Goal: Information Seeking & Learning: Learn about a topic

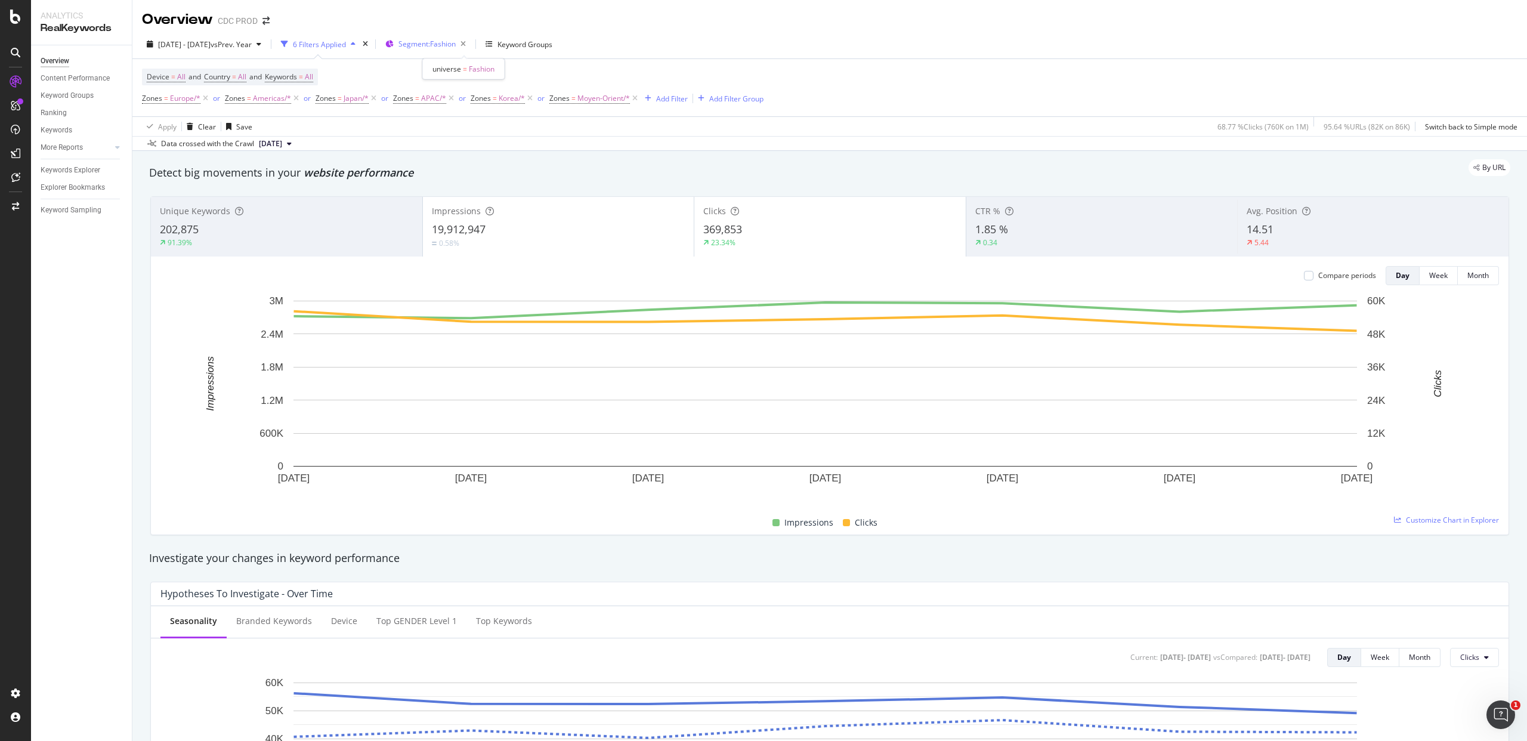
click at [456, 47] on span "Segment: Fashion" at bounding box center [426, 44] width 57 height 10
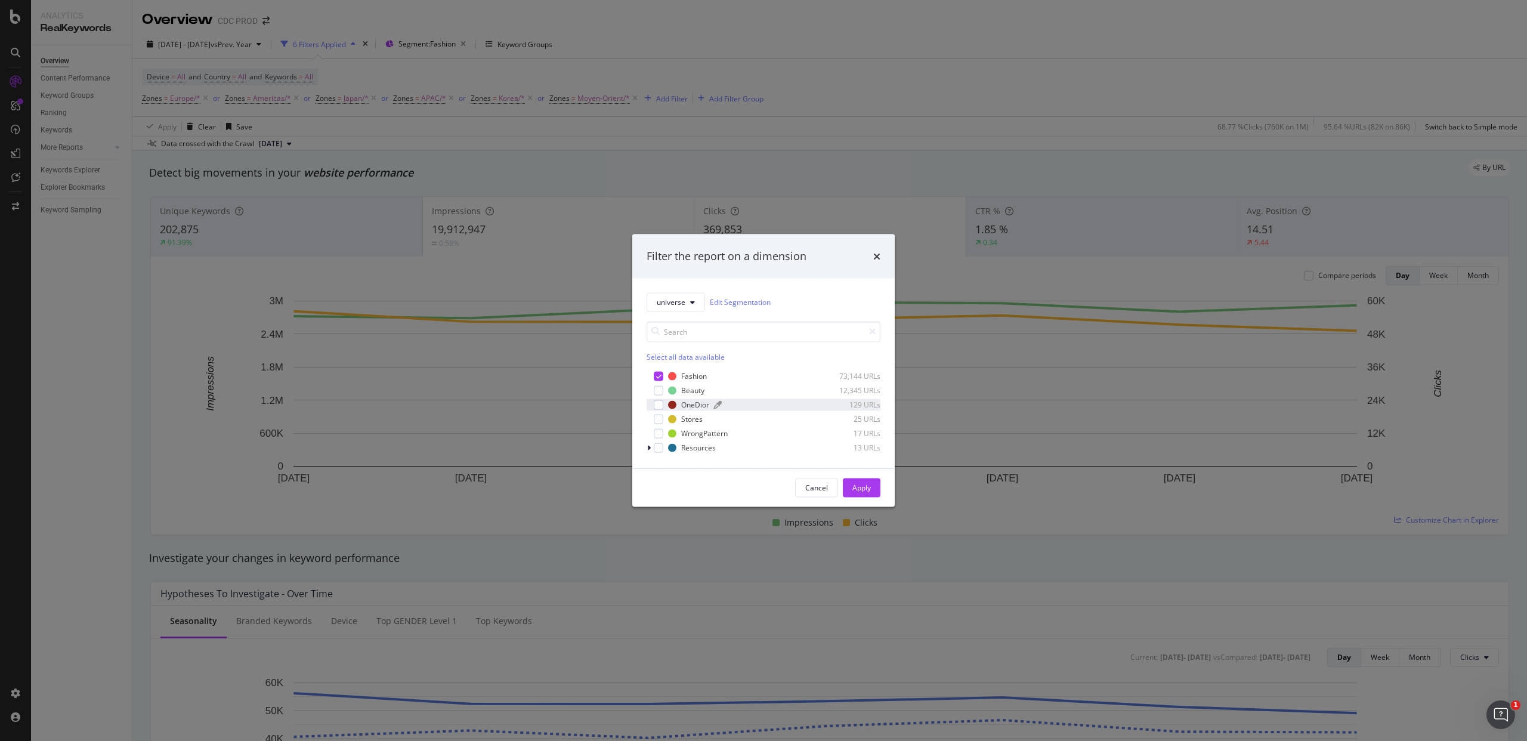
click at [696, 405] on div "OneDior" at bounding box center [695, 405] width 28 height 10
click at [852, 484] on div "Apply" at bounding box center [861, 488] width 18 height 10
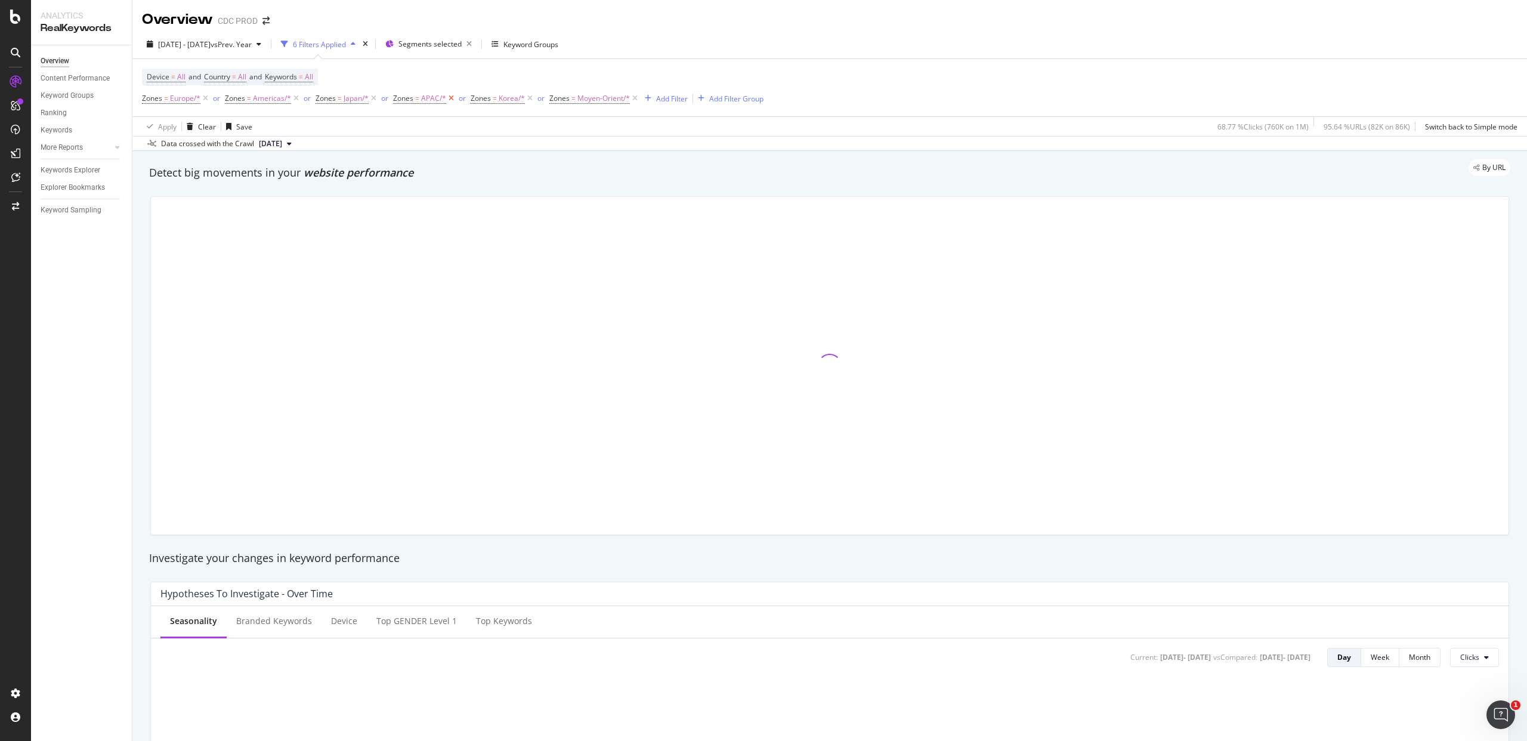
click at [449, 100] on icon at bounding box center [451, 98] width 10 height 12
click at [452, 100] on icon at bounding box center [452, 98] width 10 height 12
drag, startPoint x: 477, startPoint y: 100, endPoint x: 369, endPoint y: 103, distance: 107.4
click at [477, 100] on icon at bounding box center [479, 98] width 10 height 12
click at [293, 99] on icon at bounding box center [296, 98] width 10 height 12
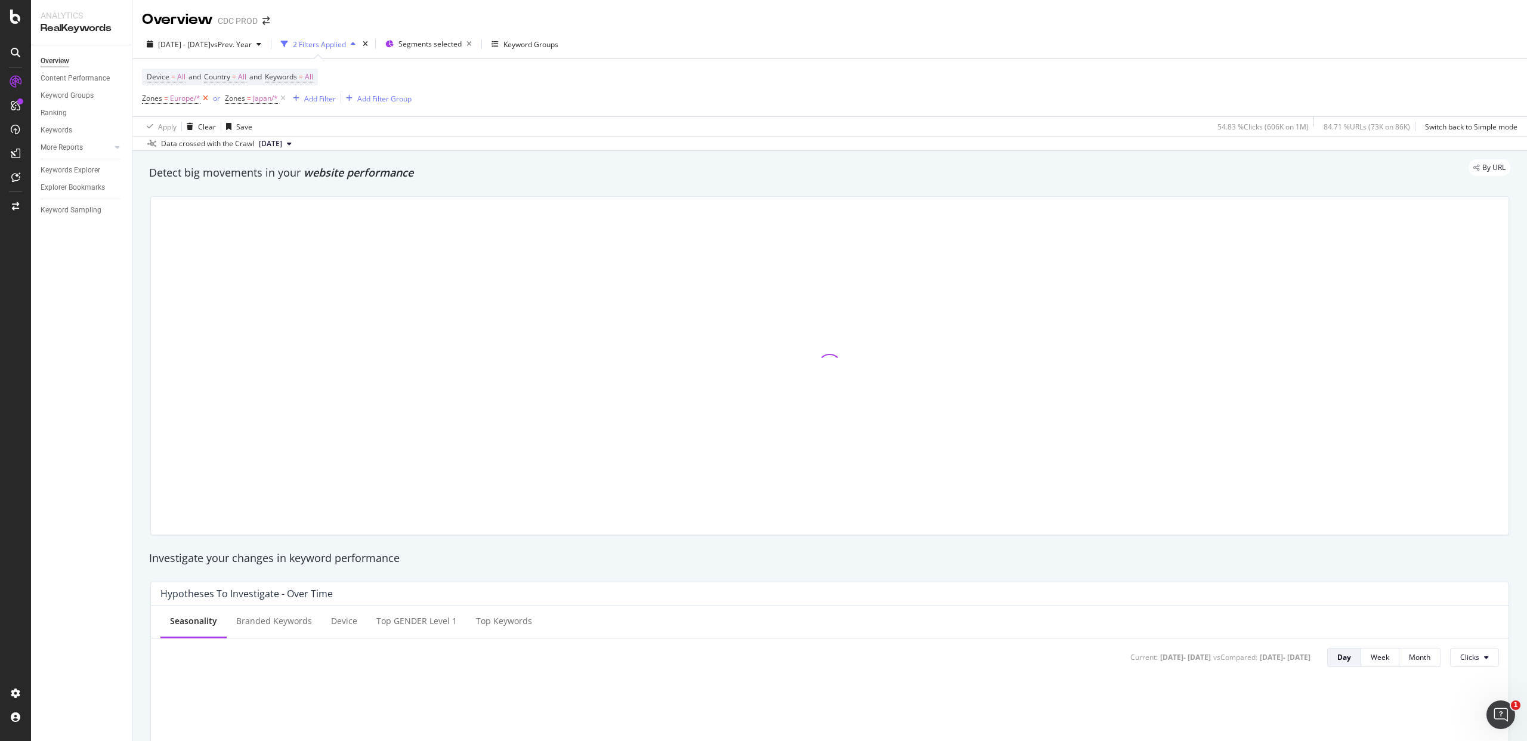
click at [203, 98] on icon at bounding box center [205, 98] width 10 height 12
click at [246, 39] on span "vs Prev. Year" at bounding box center [231, 44] width 41 height 10
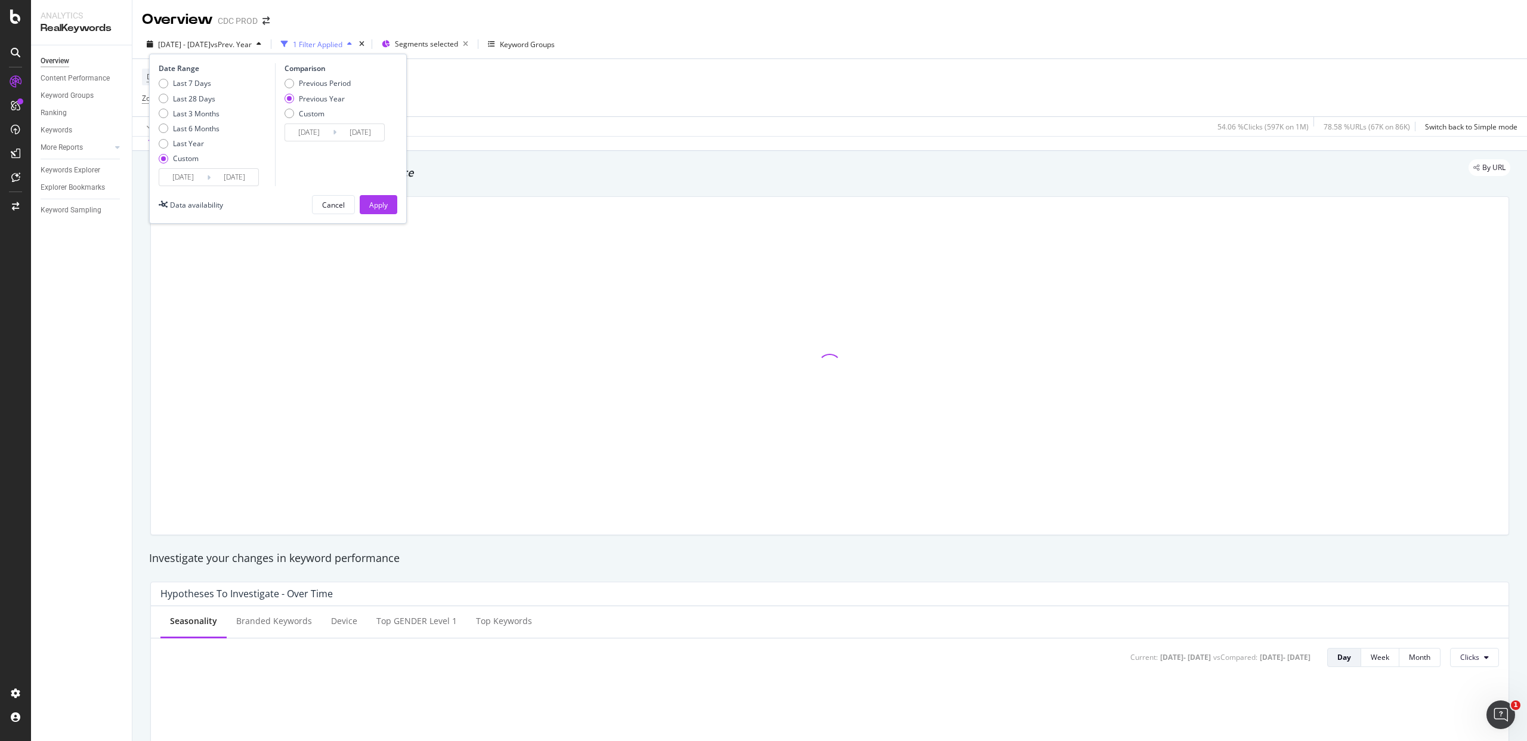
click at [199, 181] on input "2025/04/16" at bounding box center [183, 177] width 48 height 17
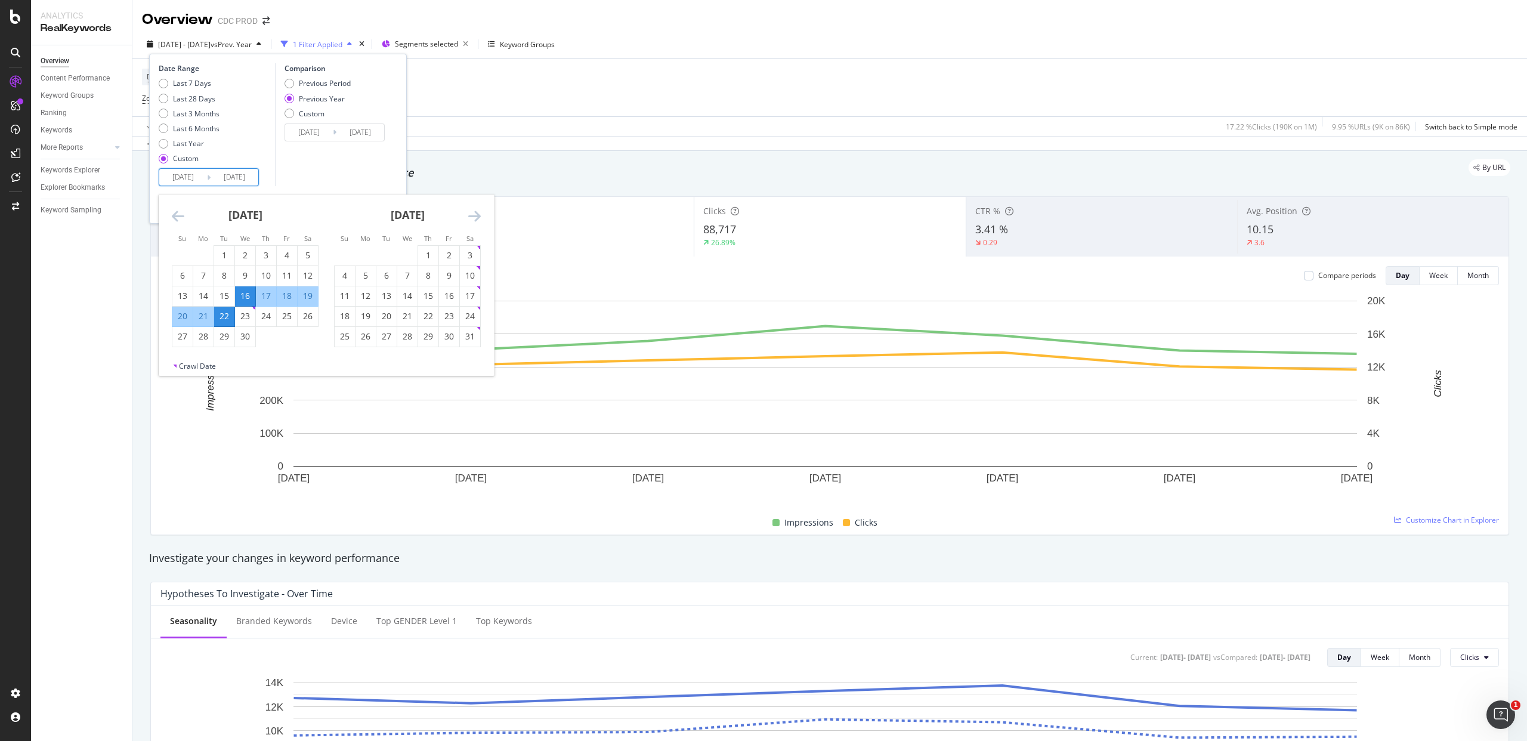
click at [476, 219] on icon "Move forward to switch to the next month." at bounding box center [474, 216] width 13 height 14
click at [476, 220] on icon "Move forward to switch to the next month." at bounding box center [474, 216] width 13 height 14
click at [342, 363] on div "31" at bounding box center [345, 357] width 20 height 12
type input "[DATE]"
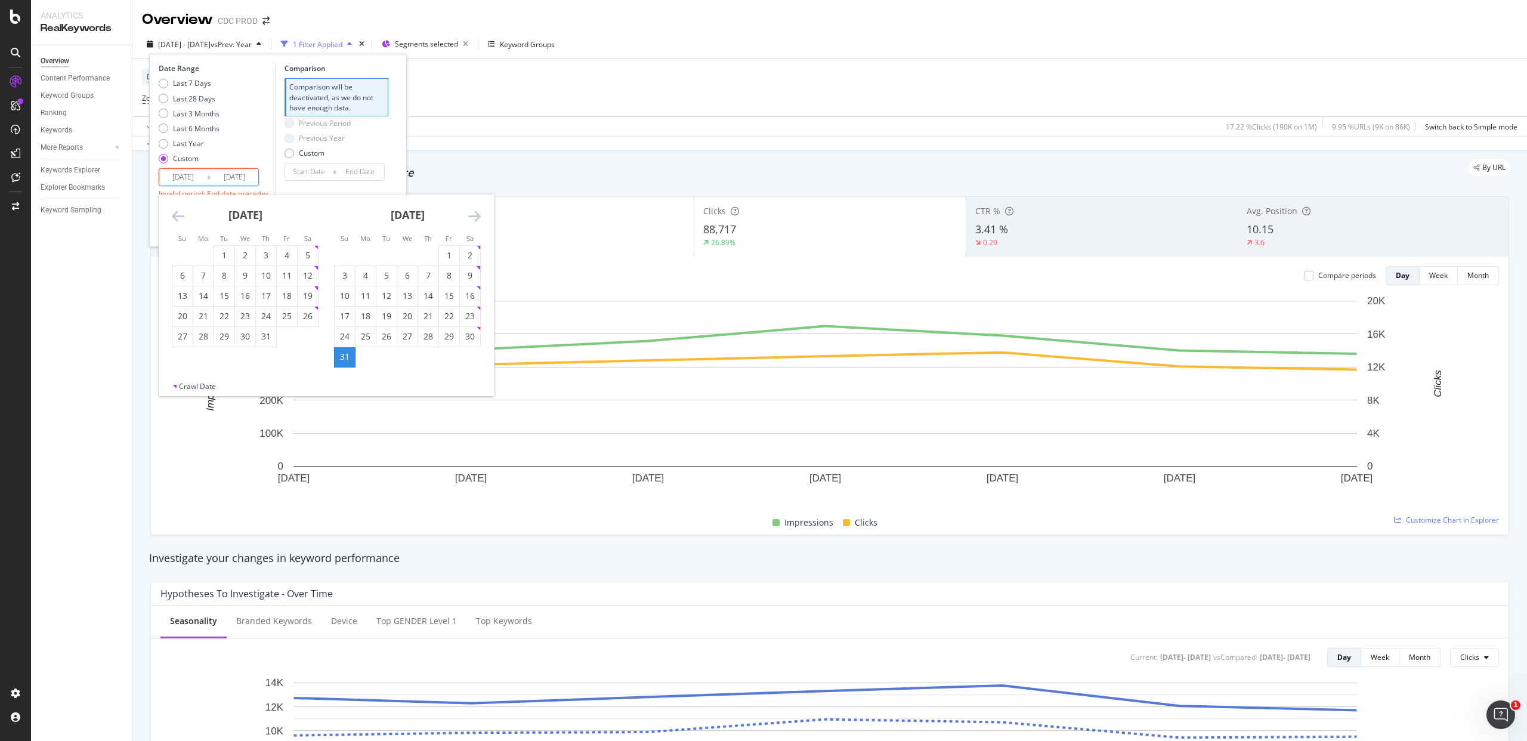
click at [472, 214] on icon "Move forward to switch to the next month." at bounding box center [474, 216] width 13 height 14
click at [453, 258] on div "5" at bounding box center [449, 255] width 20 height 12
type input "[DATE]"
type input "2025/08/25"
type input "2025/08/30"
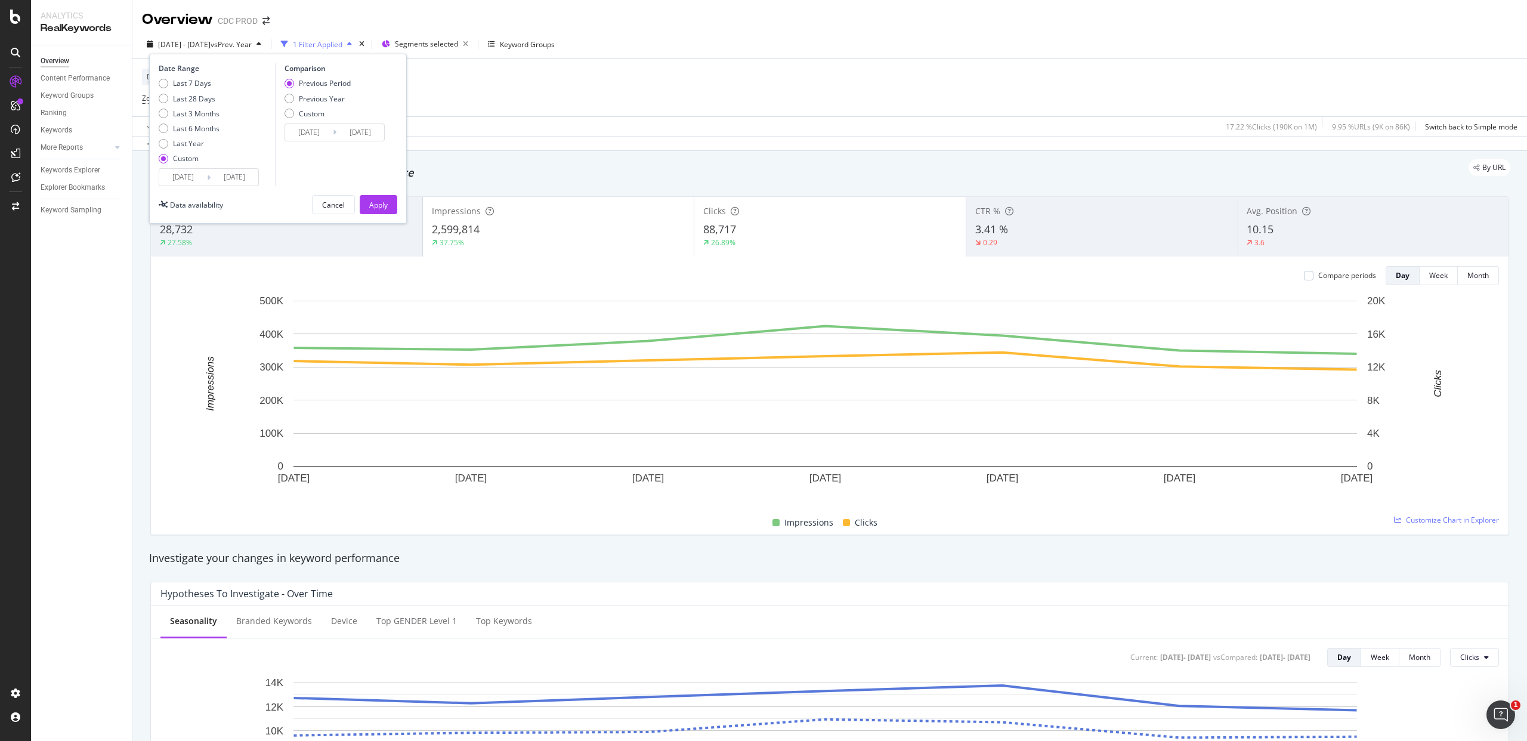
click at [214, 174] on input "[DATE]" at bounding box center [235, 177] width 48 height 17
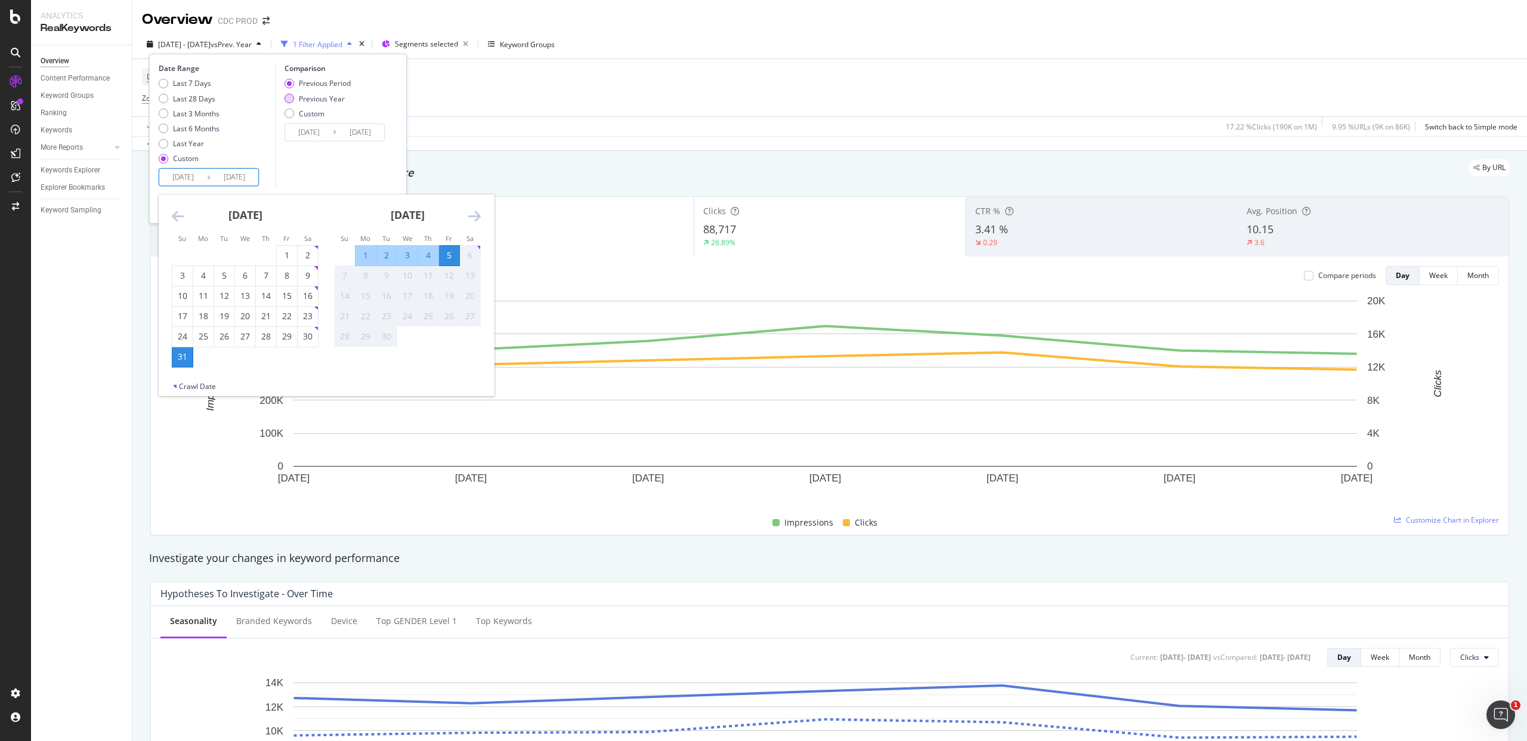
click at [338, 97] on div "Previous Year" at bounding box center [322, 99] width 46 height 10
type input "[DATE]"
type input "2024/09/06"
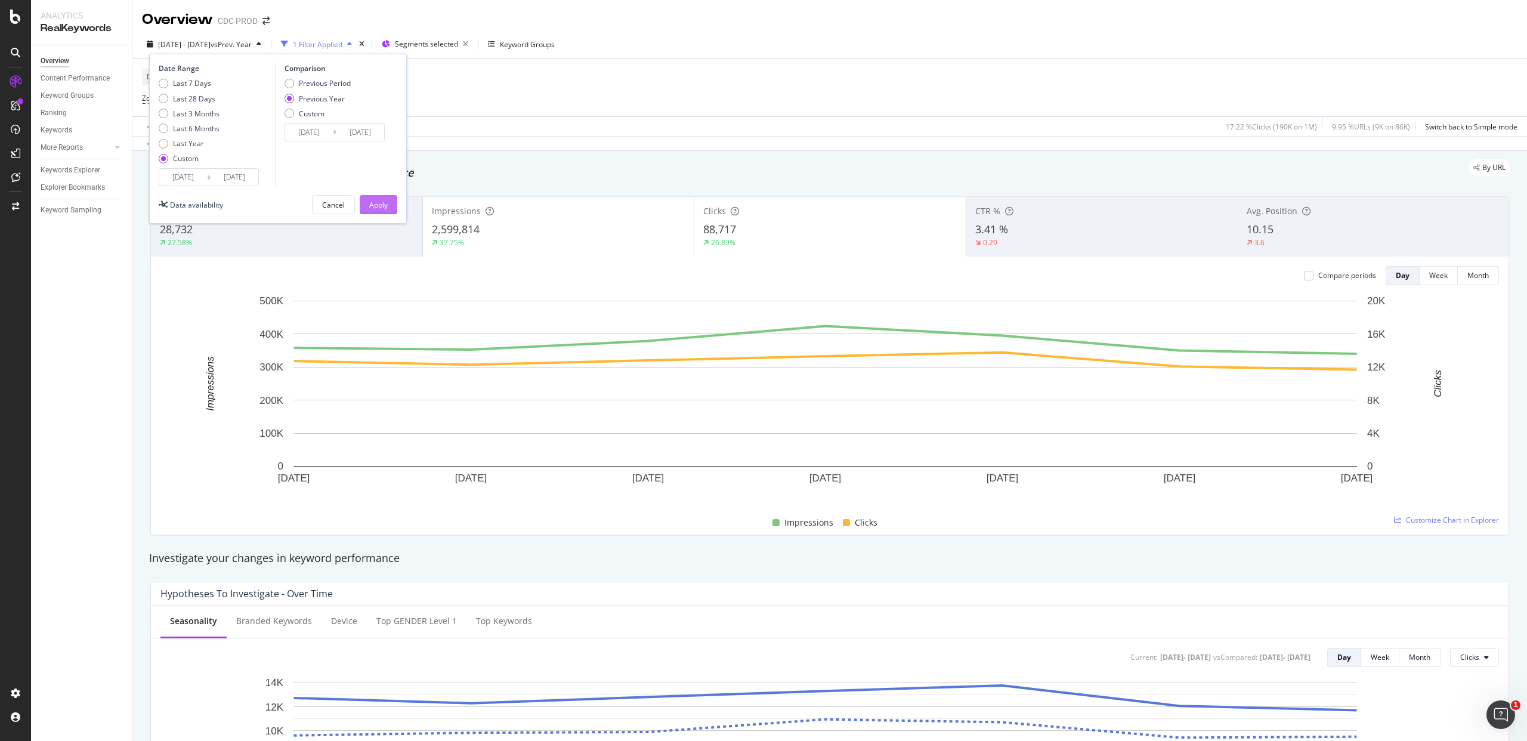
click at [381, 205] on div "Apply" at bounding box center [378, 205] width 18 height 10
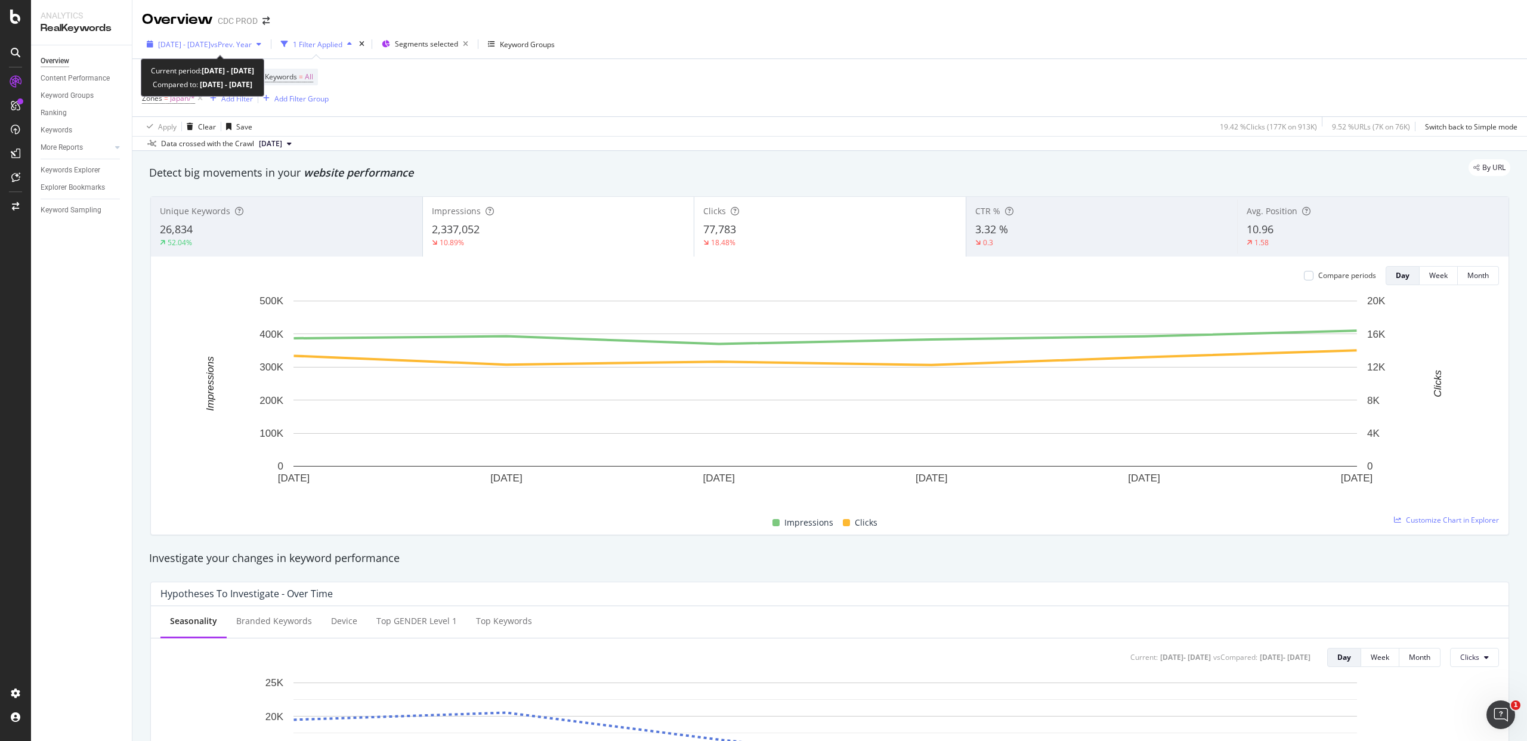
click at [211, 44] on span "[DATE] - [DATE]" at bounding box center [184, 44] width 52 height 10
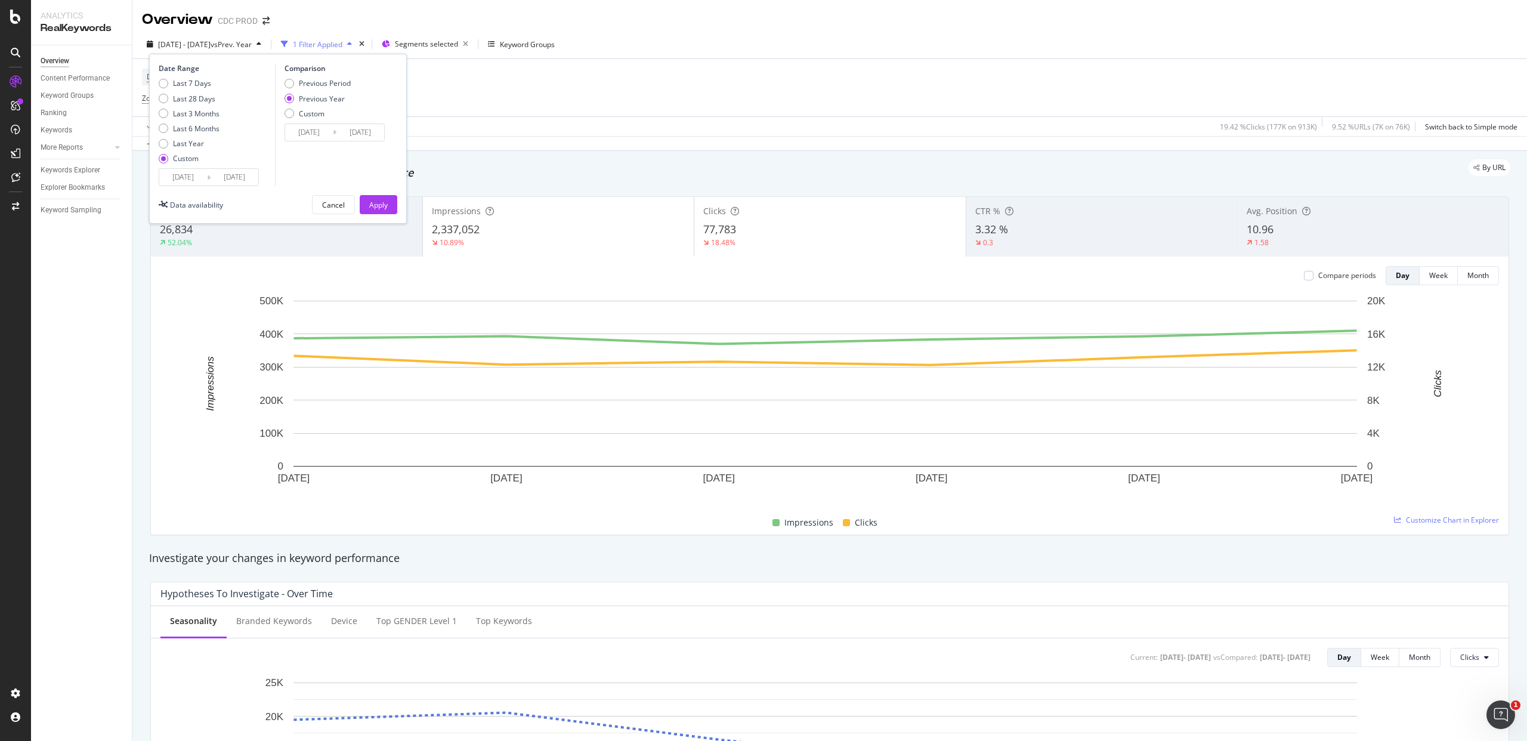
click at [387, 197] on div "Apply" at bounding box center [378, 205] width 18 height 18
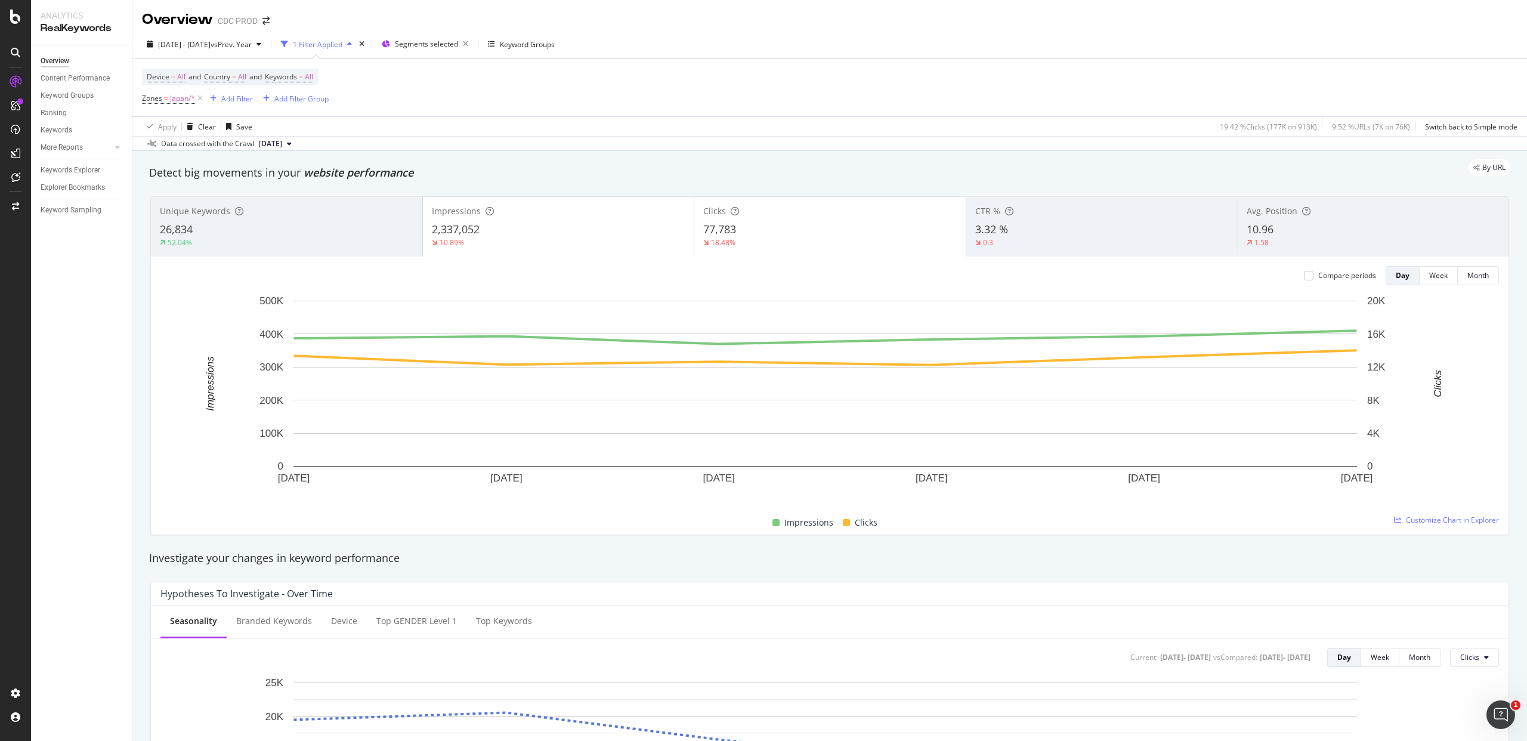
click at [757, 92] on div "Device = All and Country = All and Keywords = All Zones = Japan/* Add Filter Ad…" at bounding box center [830, 87] width 1376 height 57
click at [1336, 277] on div "Compare periods" at bounding box center [1347, 275] width 58 height 10
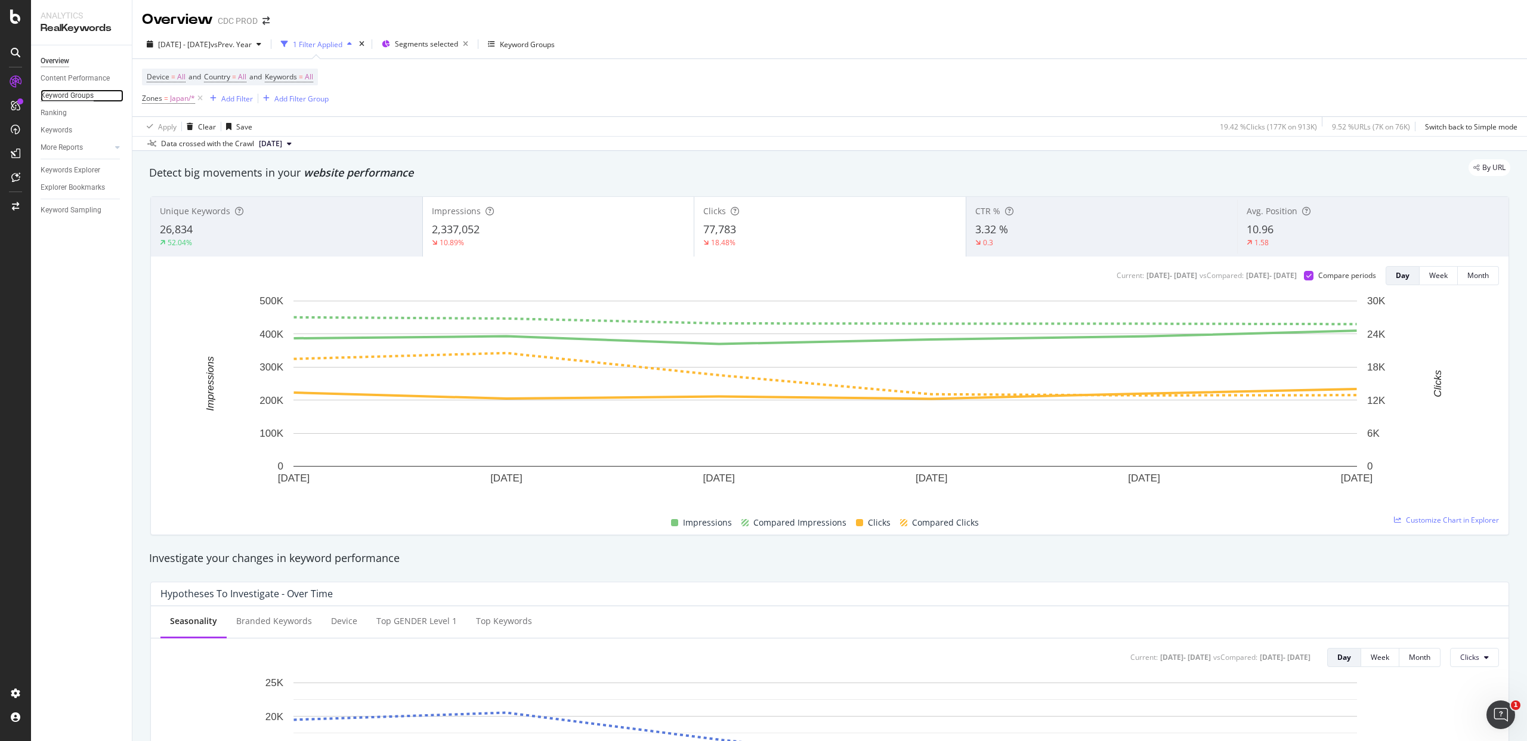
click at [70, 97] on div "Keyword Groups" at bounding box center [67, 95] width 53 height 13
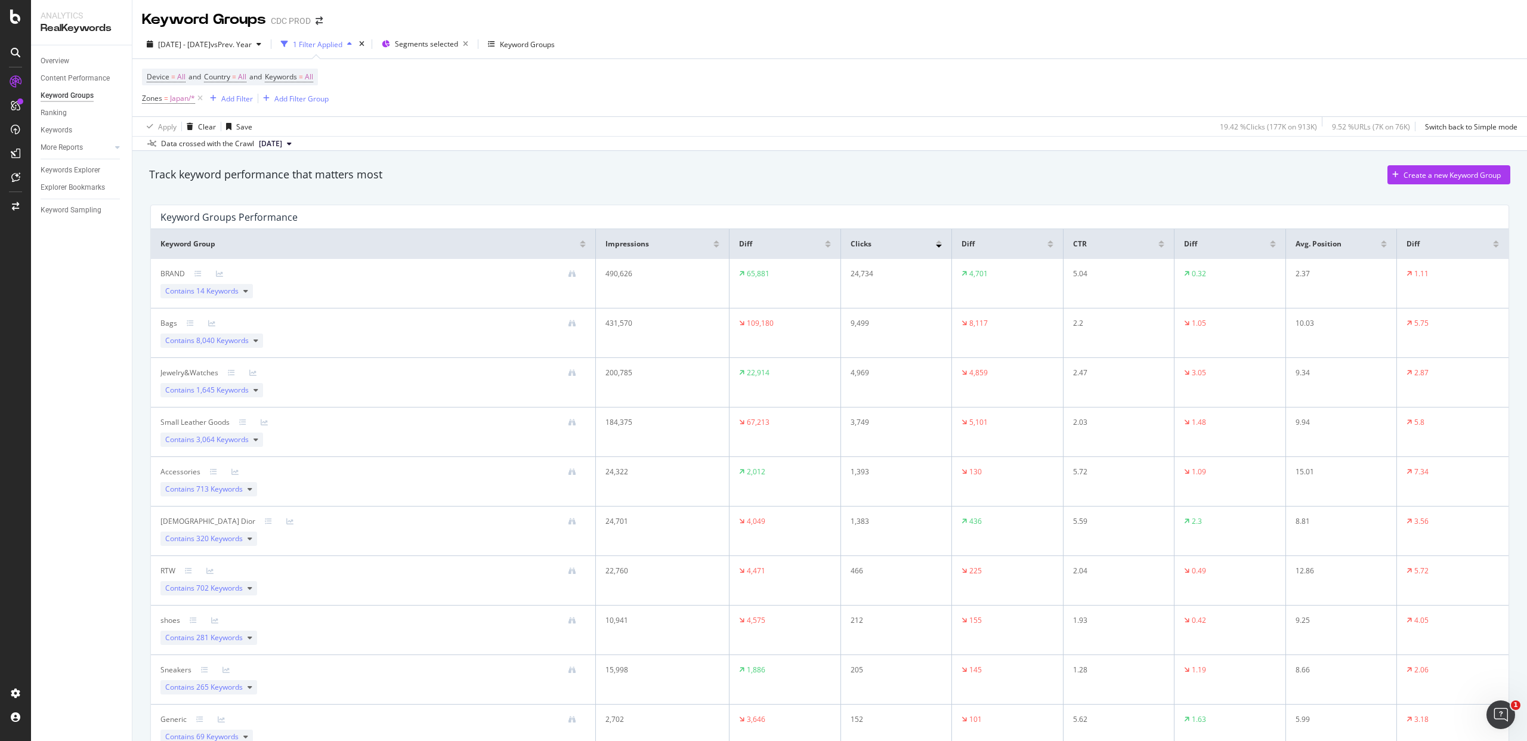
click at [825, 246] on div at bounding box center [828, 246] width 6 height 3
click at [680, 171] on div "Track keyword performance that matters most Create a new Keyword Group" at bounding box center [829, 174] width 1361 height 19
click at [70, 53] on div "Overview" at bounding box center [86, 60] width 91 height 17
click at [59, 63] on div "Overview" at bounding box center [55, 61] width 29 height 13
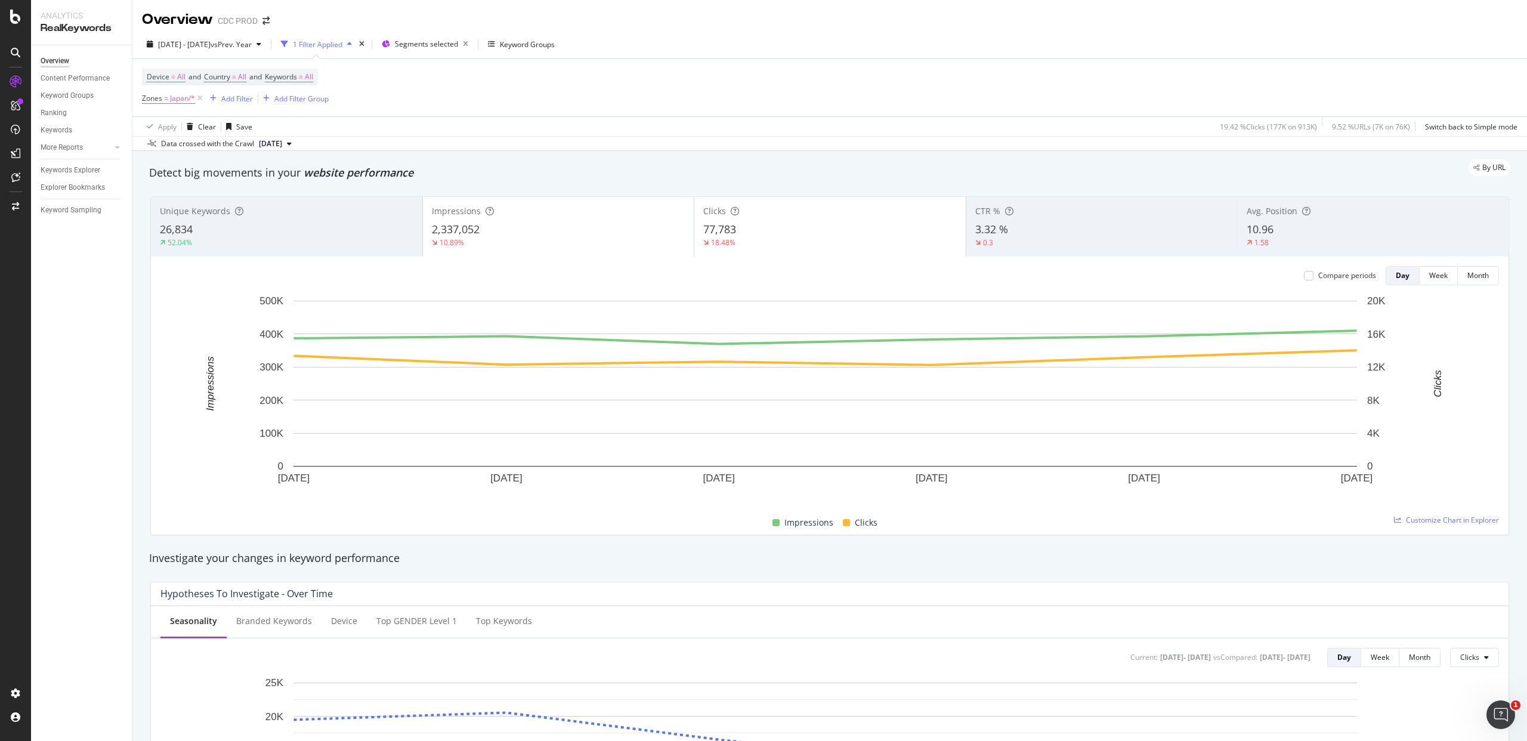
drag, startPoint x: 199, startPoint y: 97, endPoint x: 191, endPoint y: 103, distance: 9.8
click at [199, 98] on icon at bounding box center [200, 98] width 10 height 12
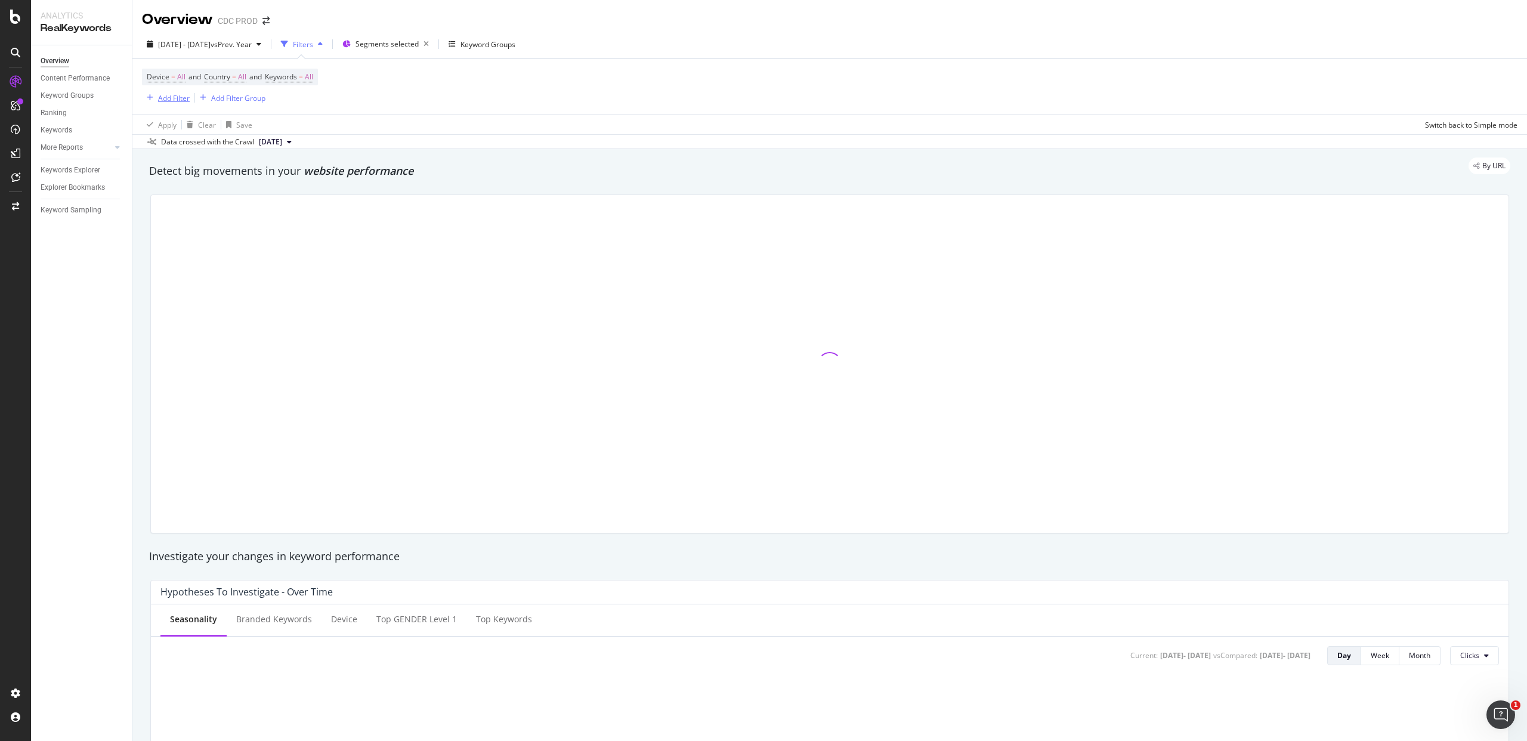
click at [162, 98] on div "Add Filter" at bounding box center [174, 98] width 32 height 10
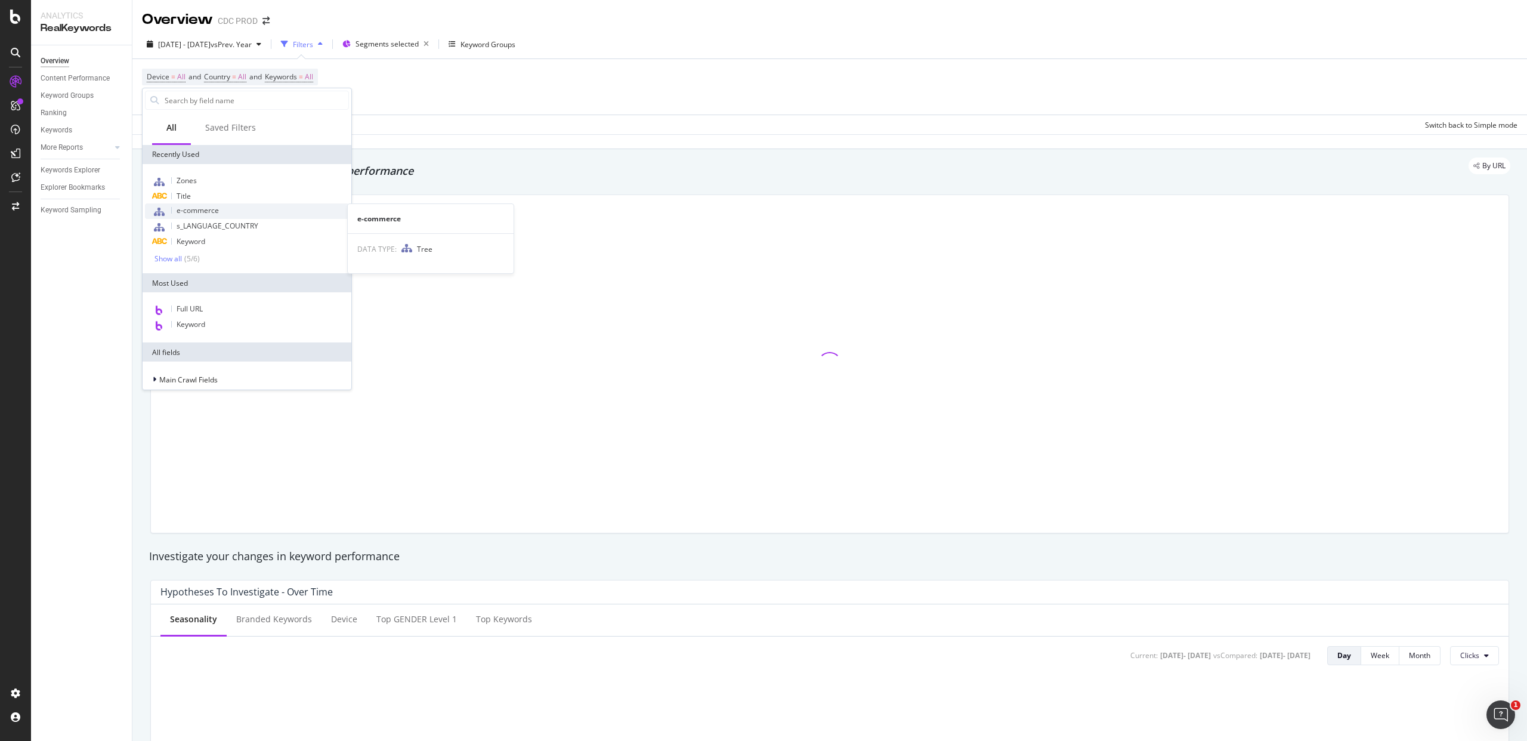
click at [213, 203] on div "e-commerce" at bounding box center [247, 211] width 204 height 16
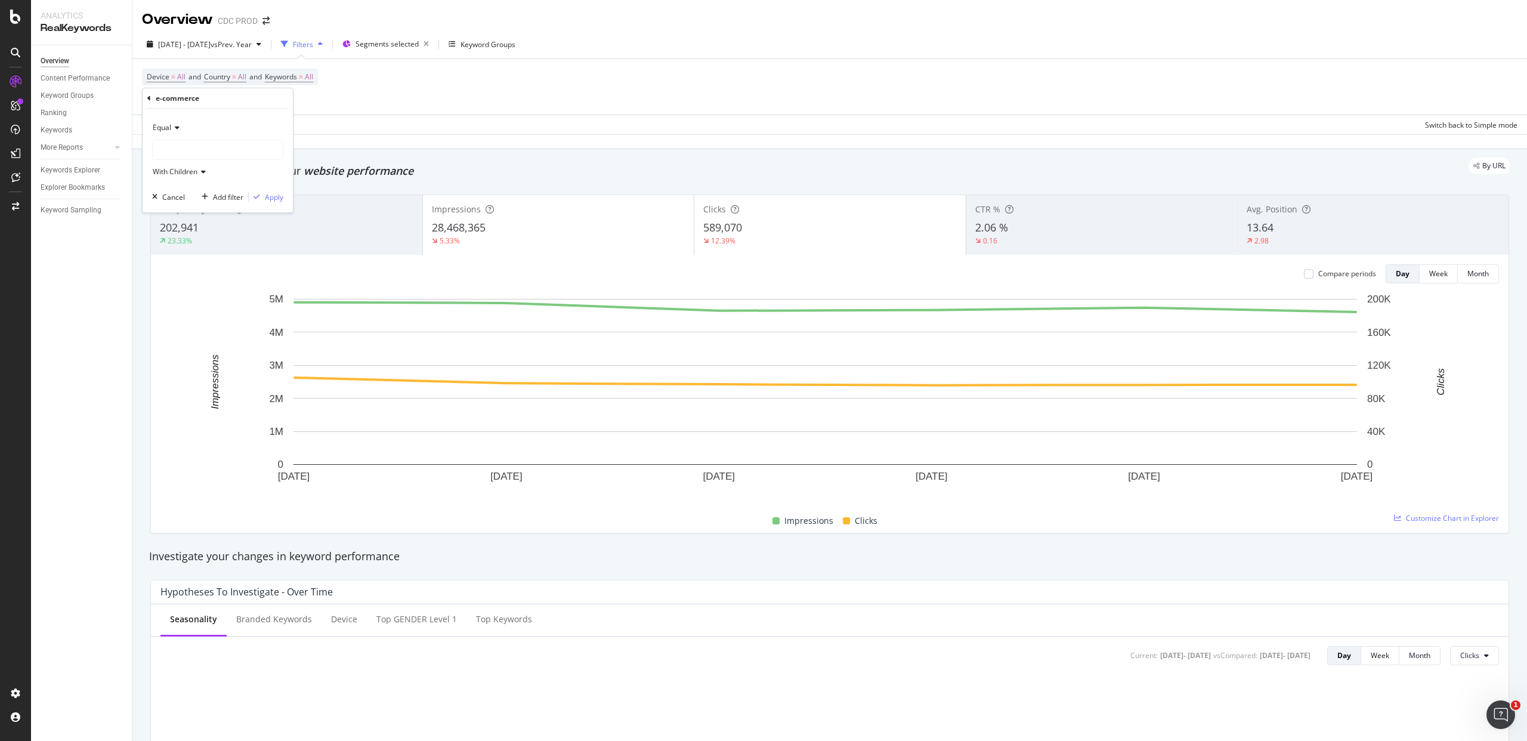
click at [197, 147] on div at bounding box center [218, 149] width 130 height 19
click at [202, 175] on span "ecommerce" at bounding box center [185, 174] width 40 height 10
click at [279, 199] on div "Apply" at bounding box center [274, 197] width 18 height 10
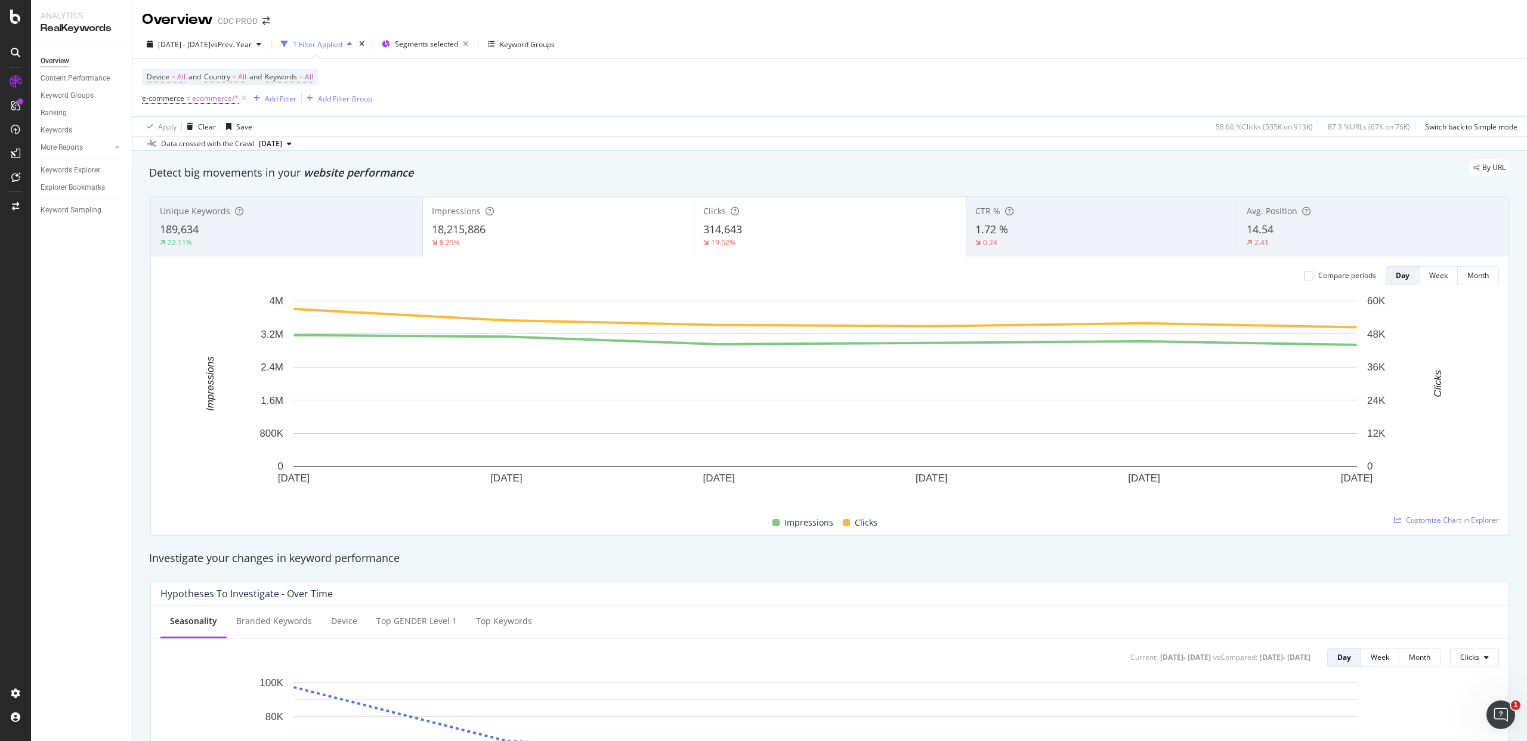
click at [827, 95] on div "Device = All and Country = All and Keywords = All e-commerce = ecommerce/* Add …" at bounding box center [830, 87] width 1376 height 57
click at [1318, 275] on div "Compare periods" at bounding box center [1347, 275] width 58 height 10
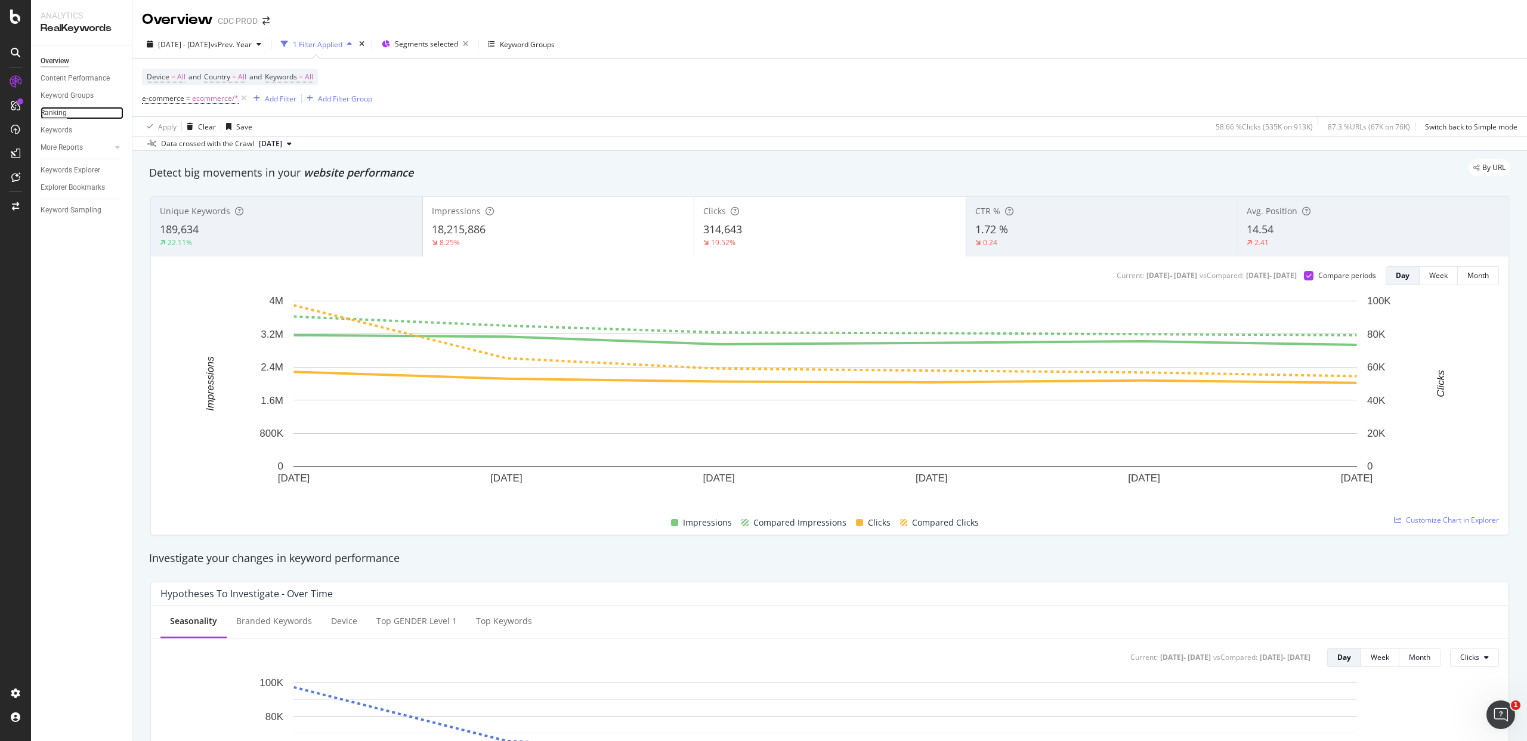
click at [59, 110] on div "Ranking" at bounding box center [54, 113] width 26 height 13
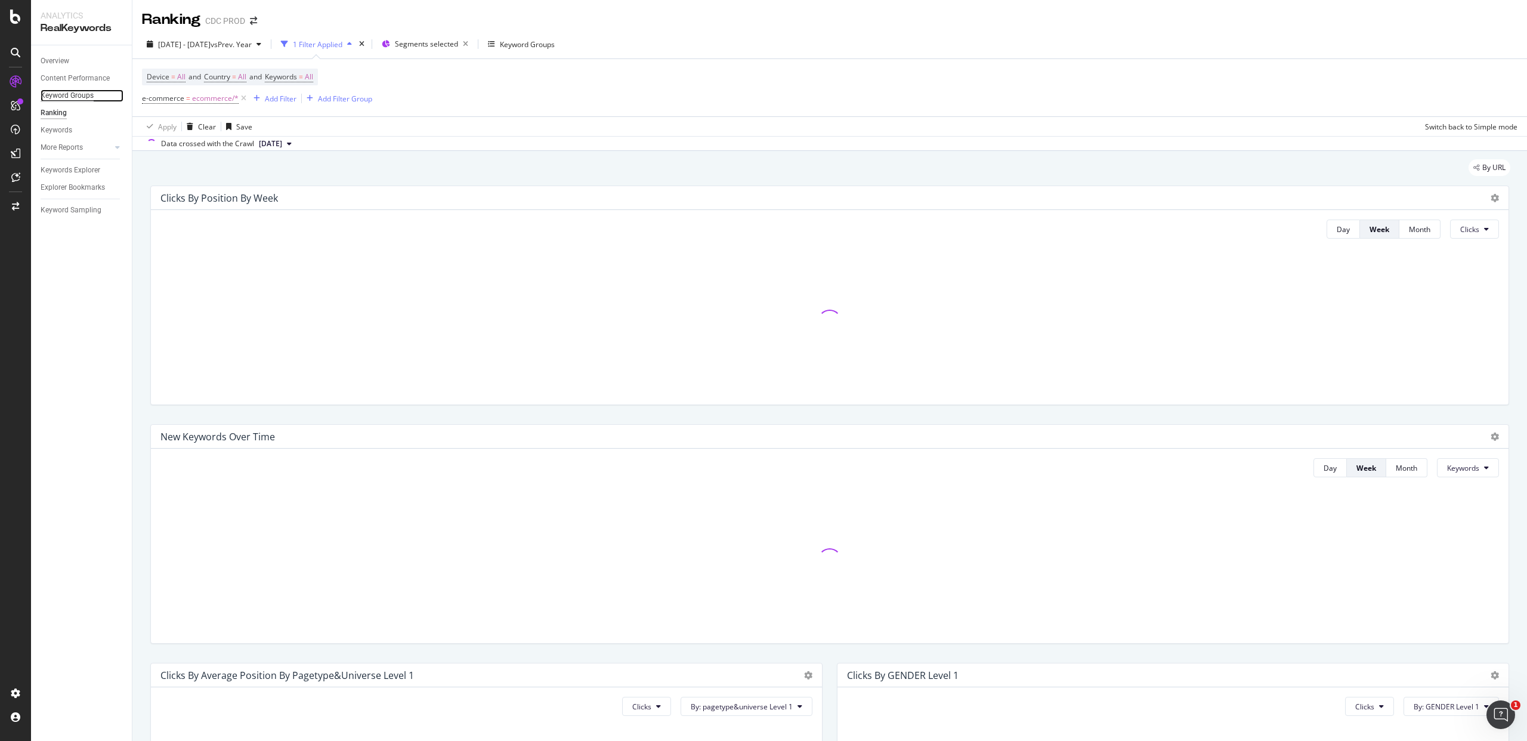
click at [63, 97] on div "Keyword Groups" at bounding box center [67, 95] width 53 height 13
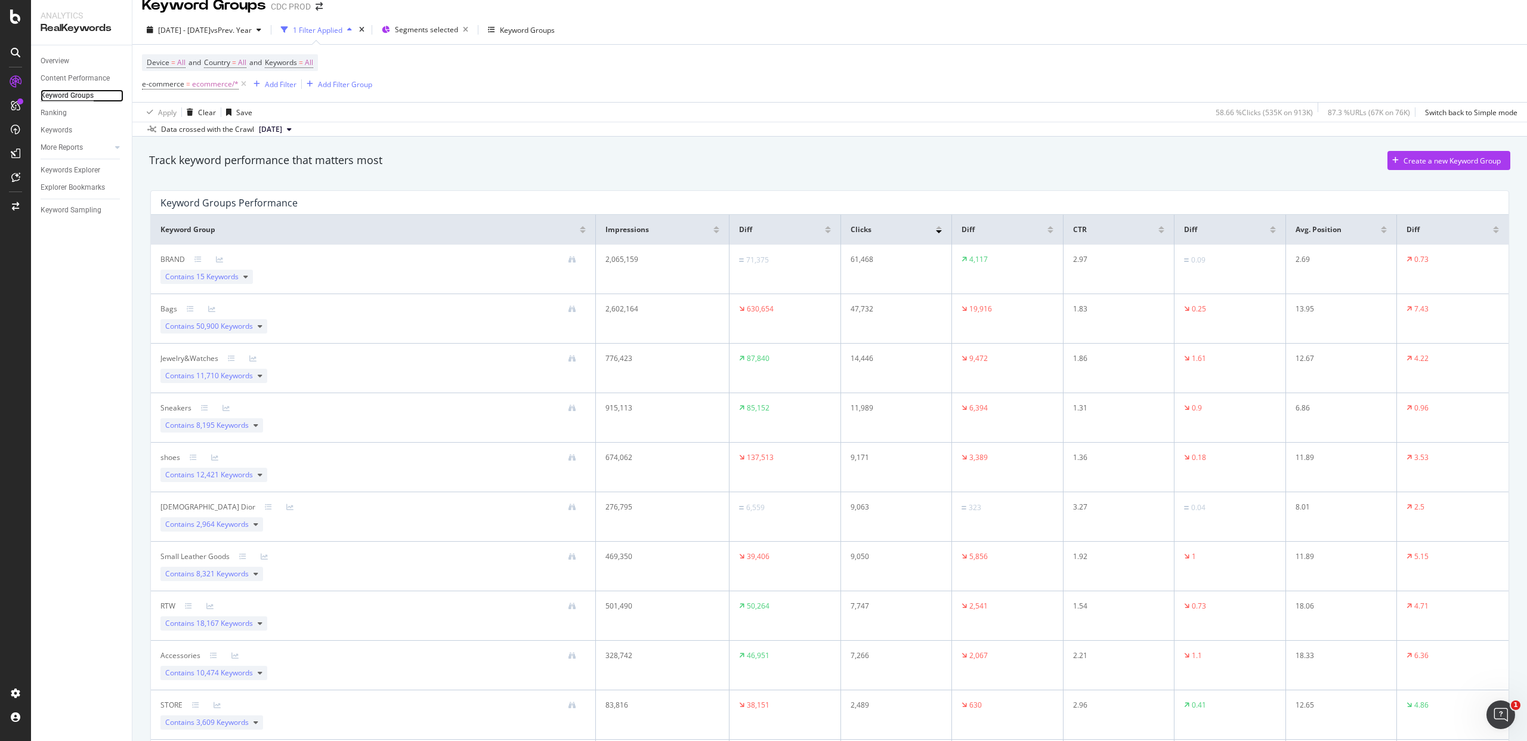
scroll to position [15, 0]
click at [707, 133] on div "Data crossed with the Crawl [DATE]" at bounding box center [829, 128] width 1395 height 14
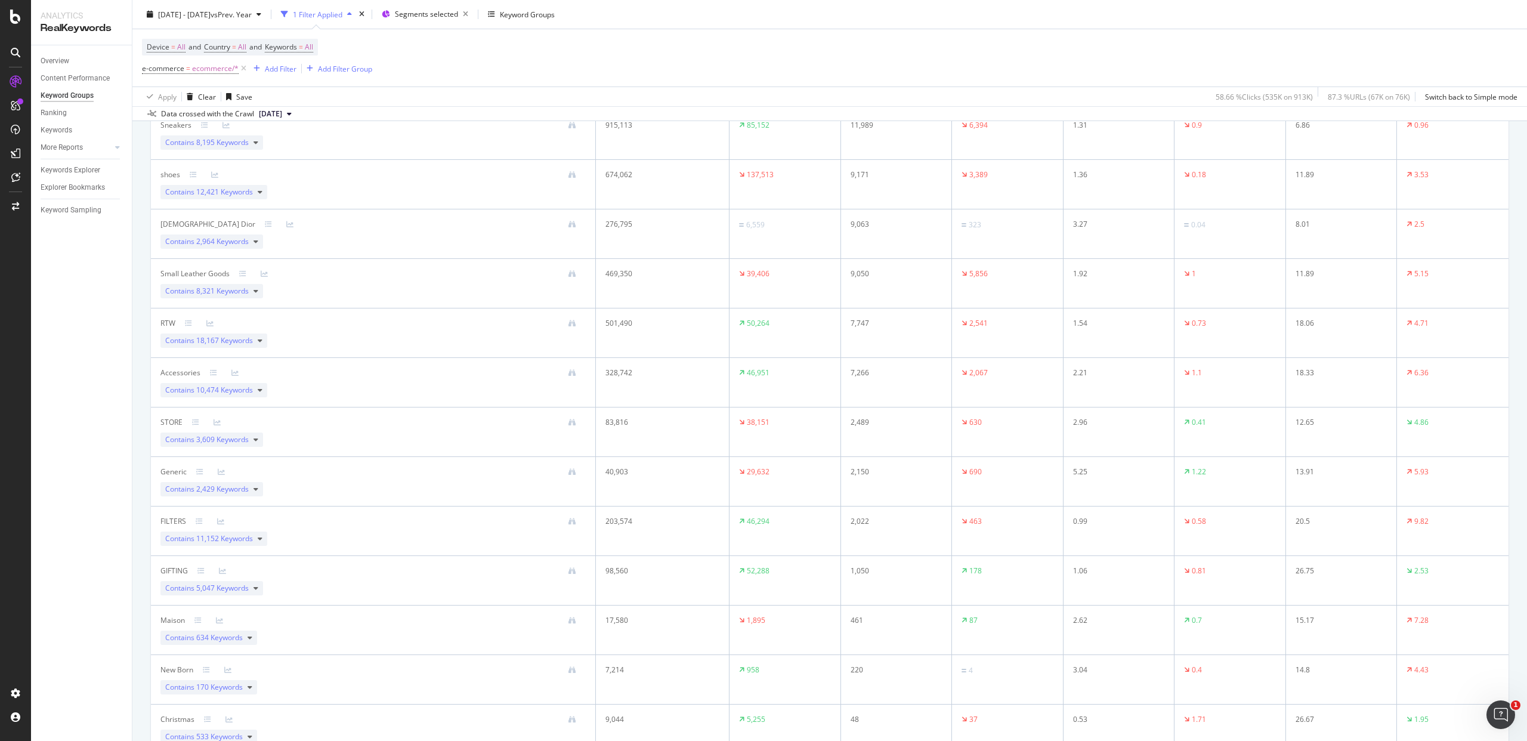
scroll to position [0, 0]
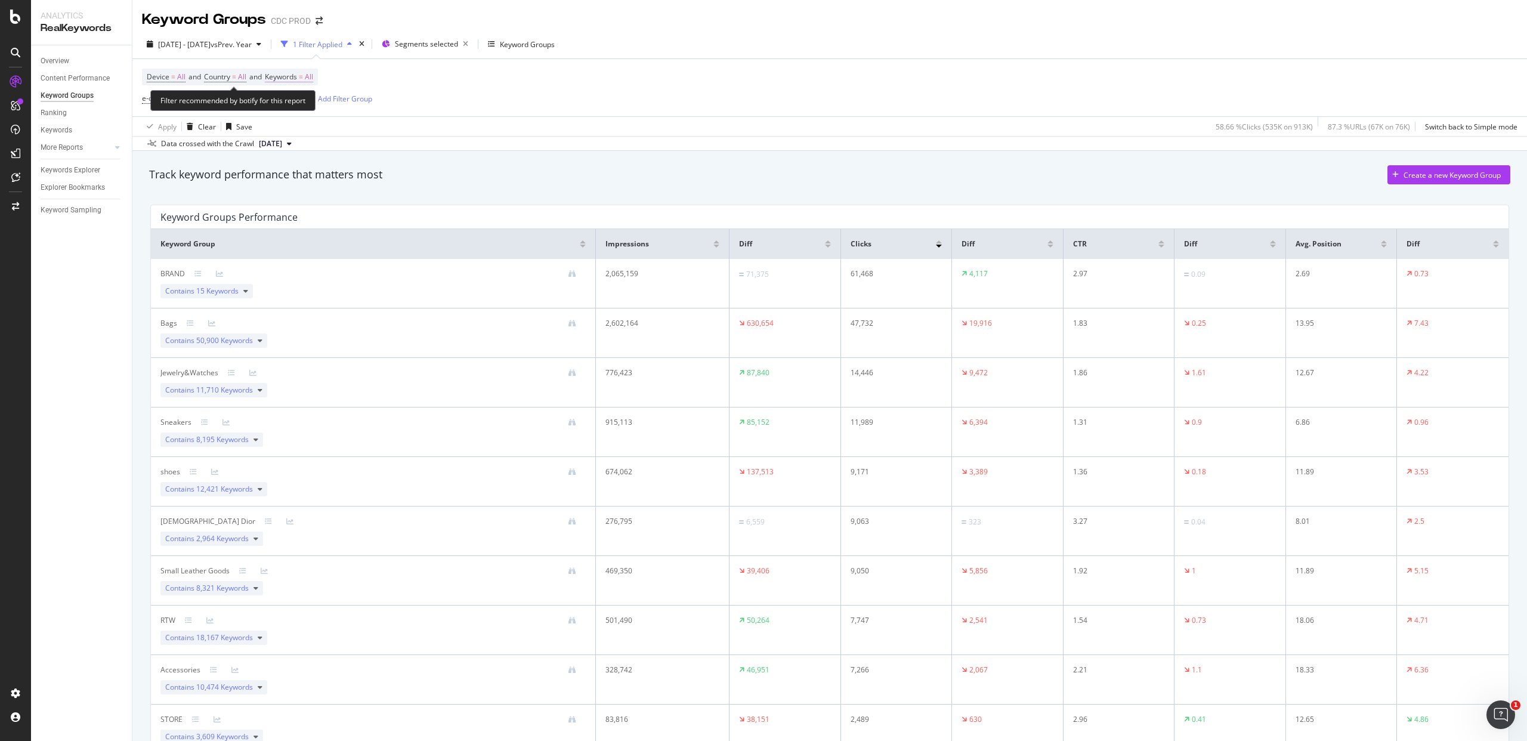
click at [313, 78] on span "All" at bounding box center [309, 77] width 8 height 17
click at [285, 112] on div "All" at bounding box center [295, 105] width 27 height 18
click at [322, 144] on span "Branded" at bounding box center [353, 146] width 122 height 11
click at [397, 131] on div "Apply" at bounding box center [404, 130] width 18 height 10
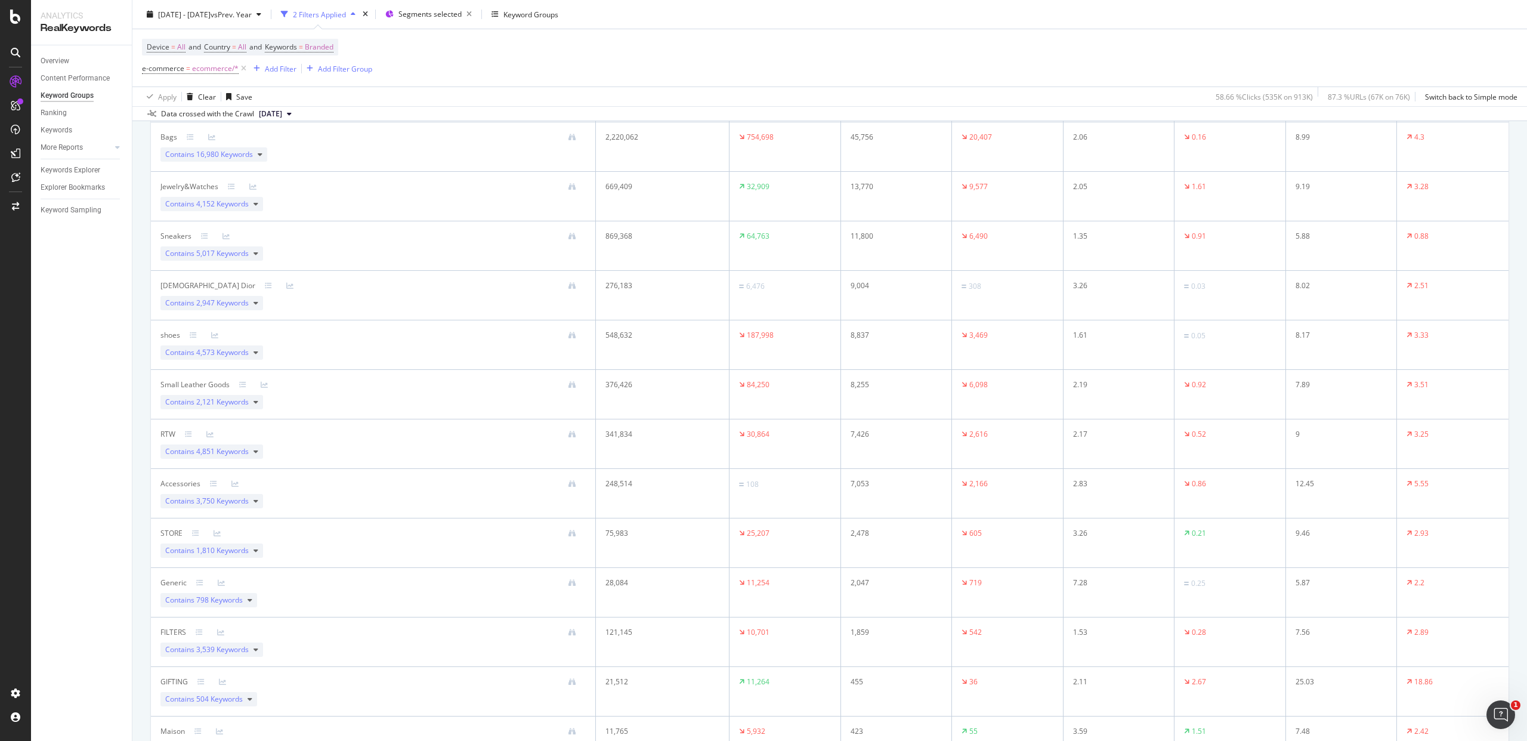
scroll to position [24, 0]
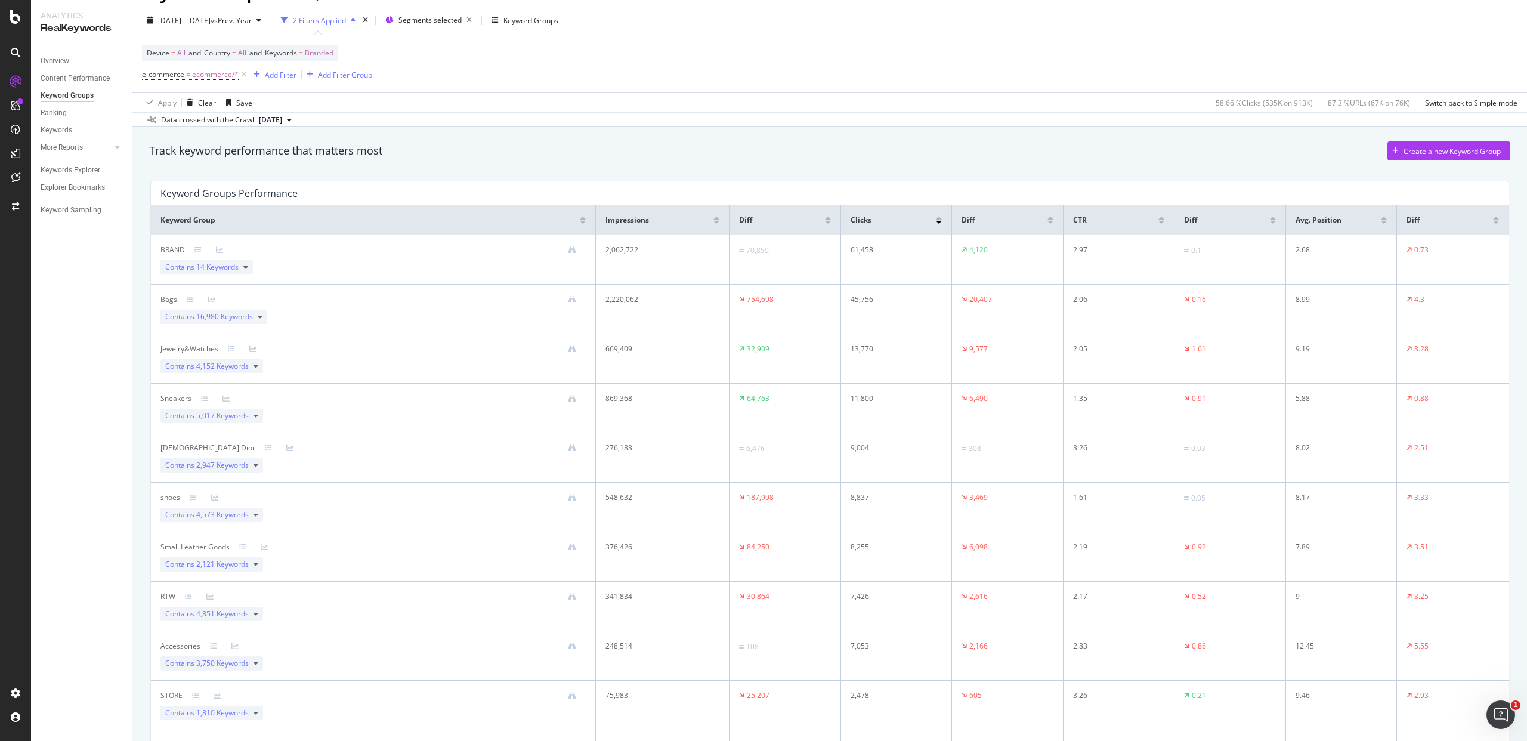
click at [825, 222] on div at bounding box center [828, 222] width 6 height 3
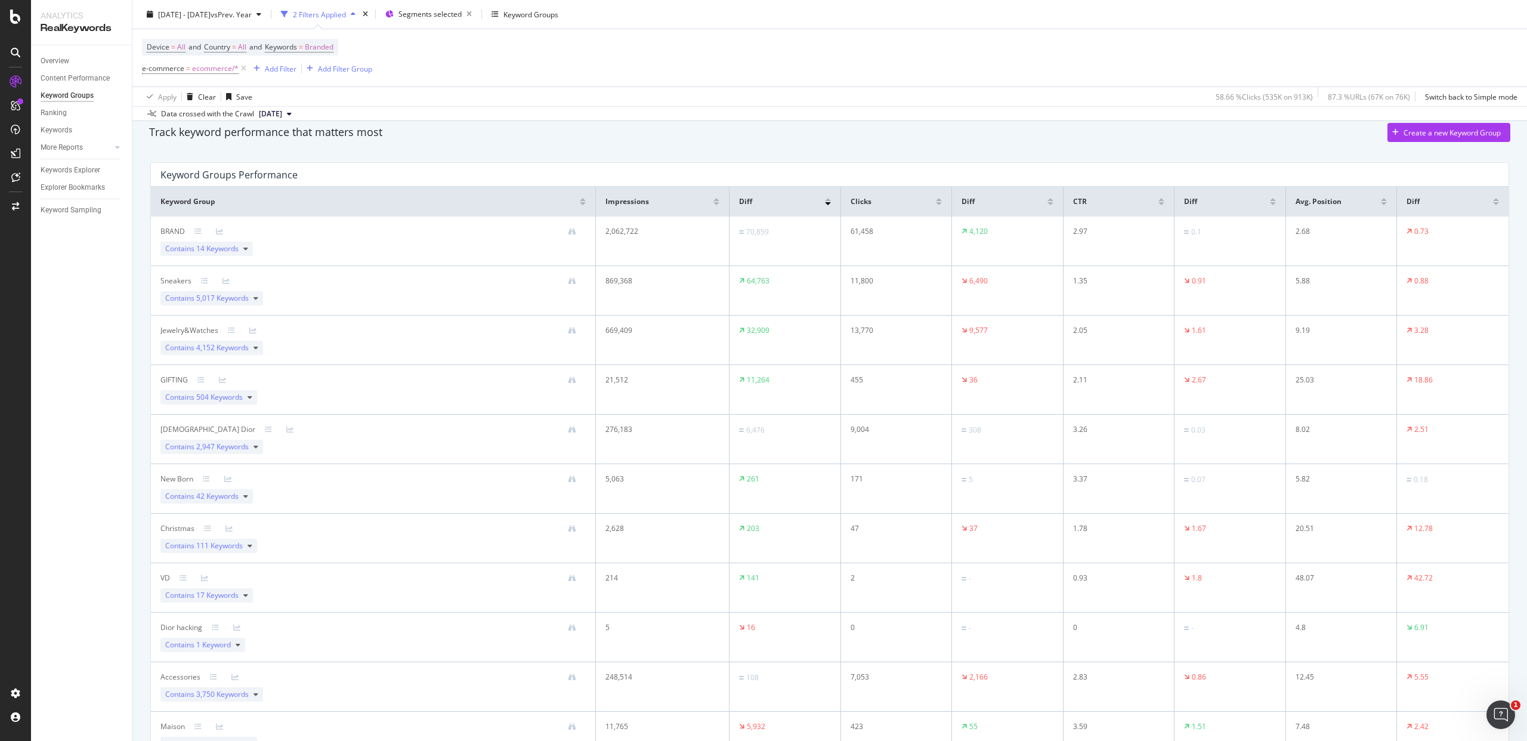
scroll to position [0, 0]
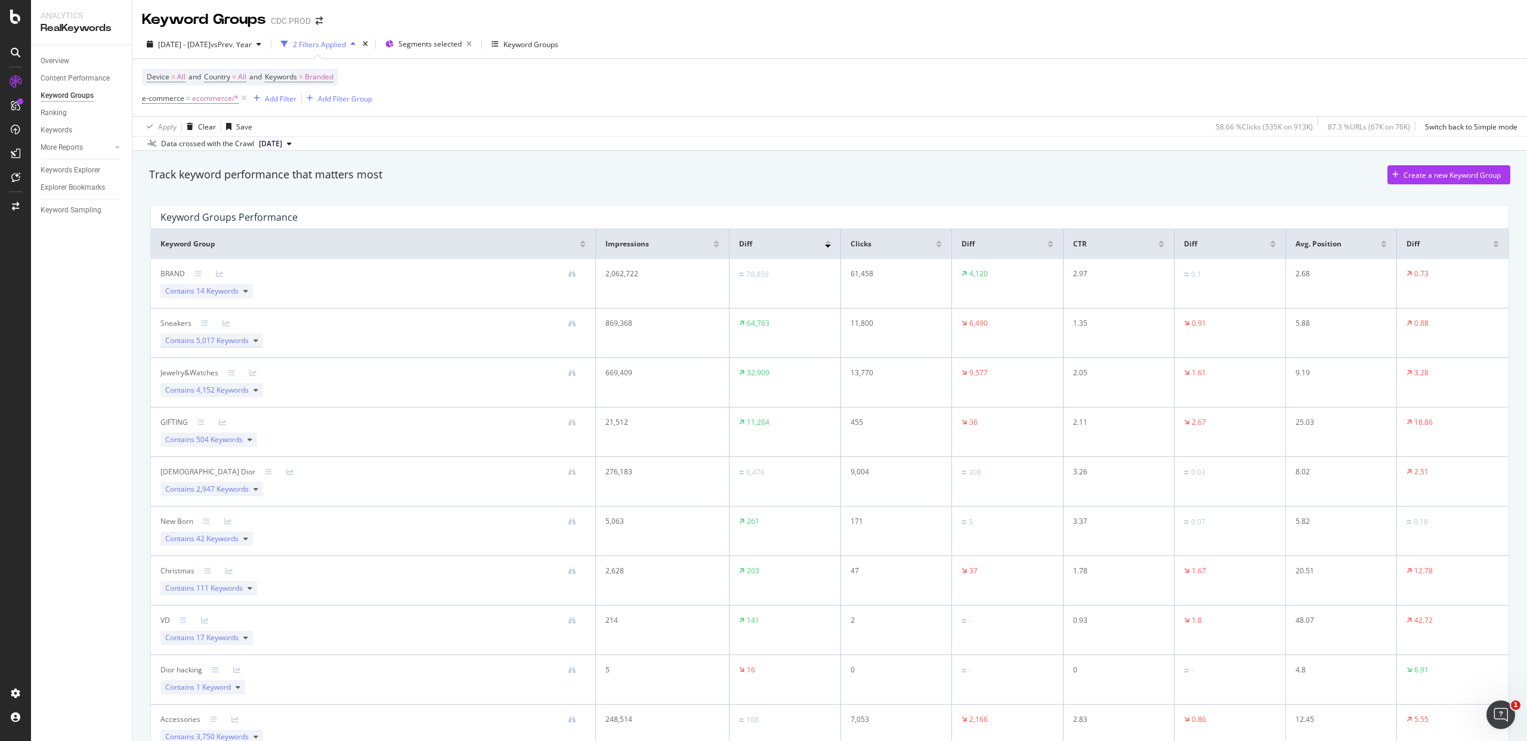
click at [257, 339] on icon at bounding box center [256, 340] width 5 height 7
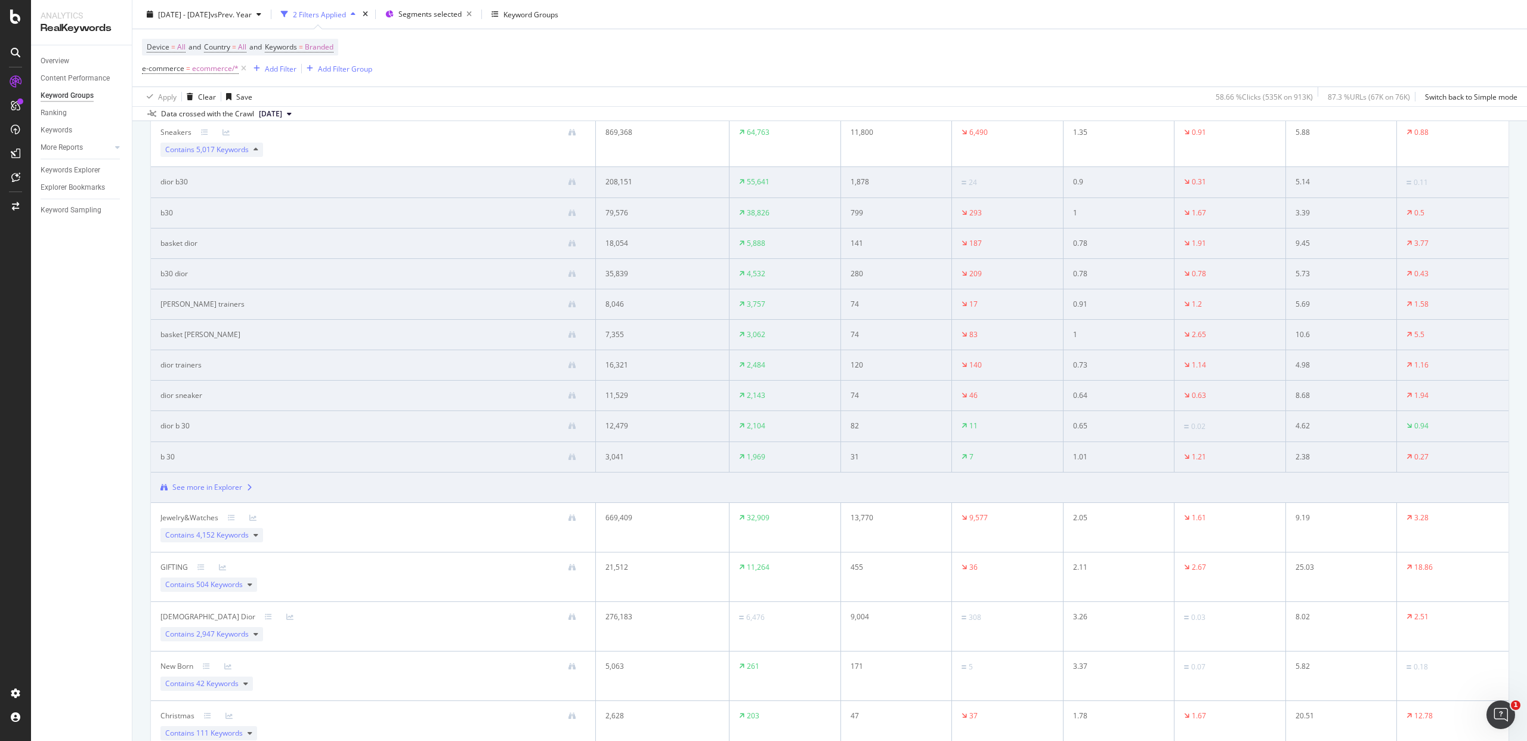
scroll to position [221, 0]
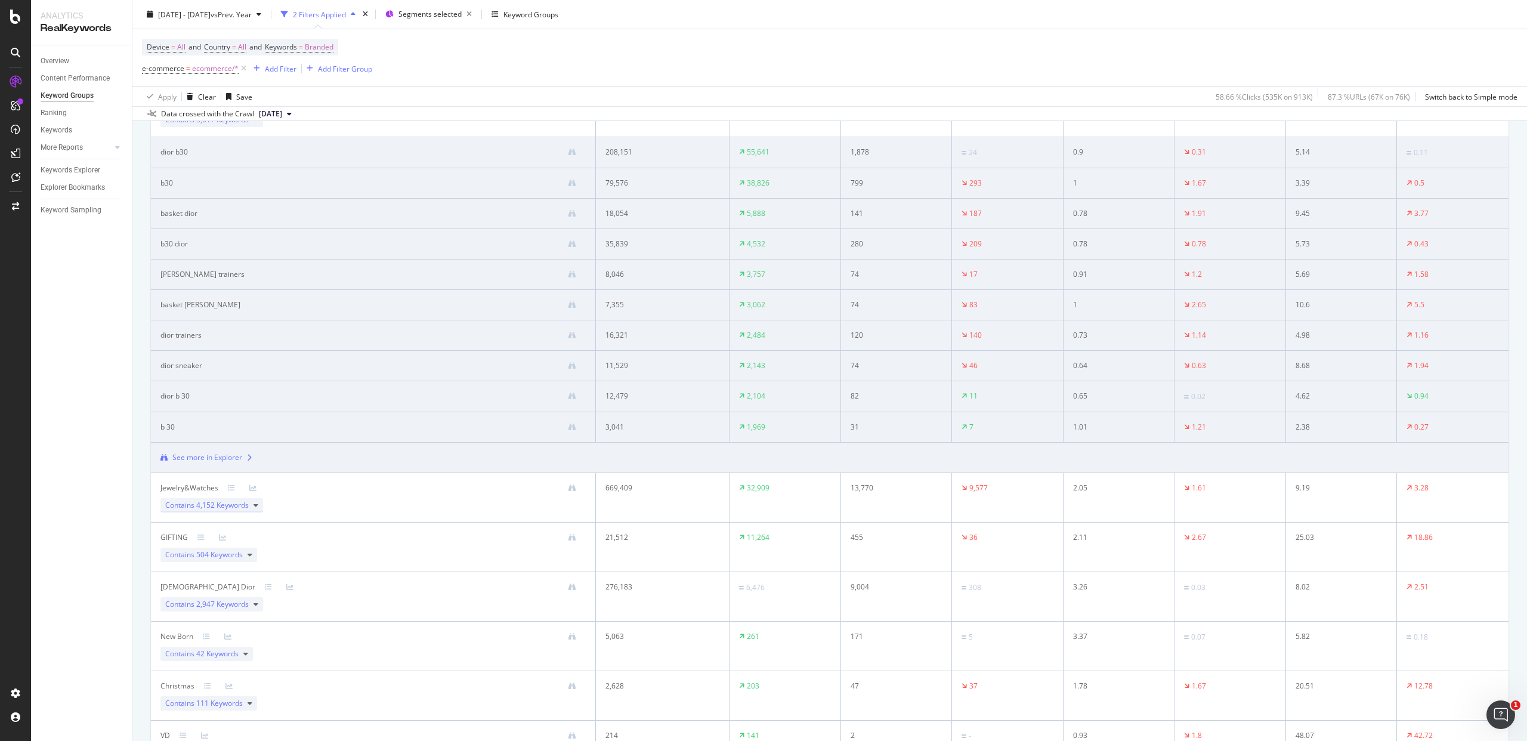
click at [254, 506] on icon at bounding box center [256, 505] width 5 height 7
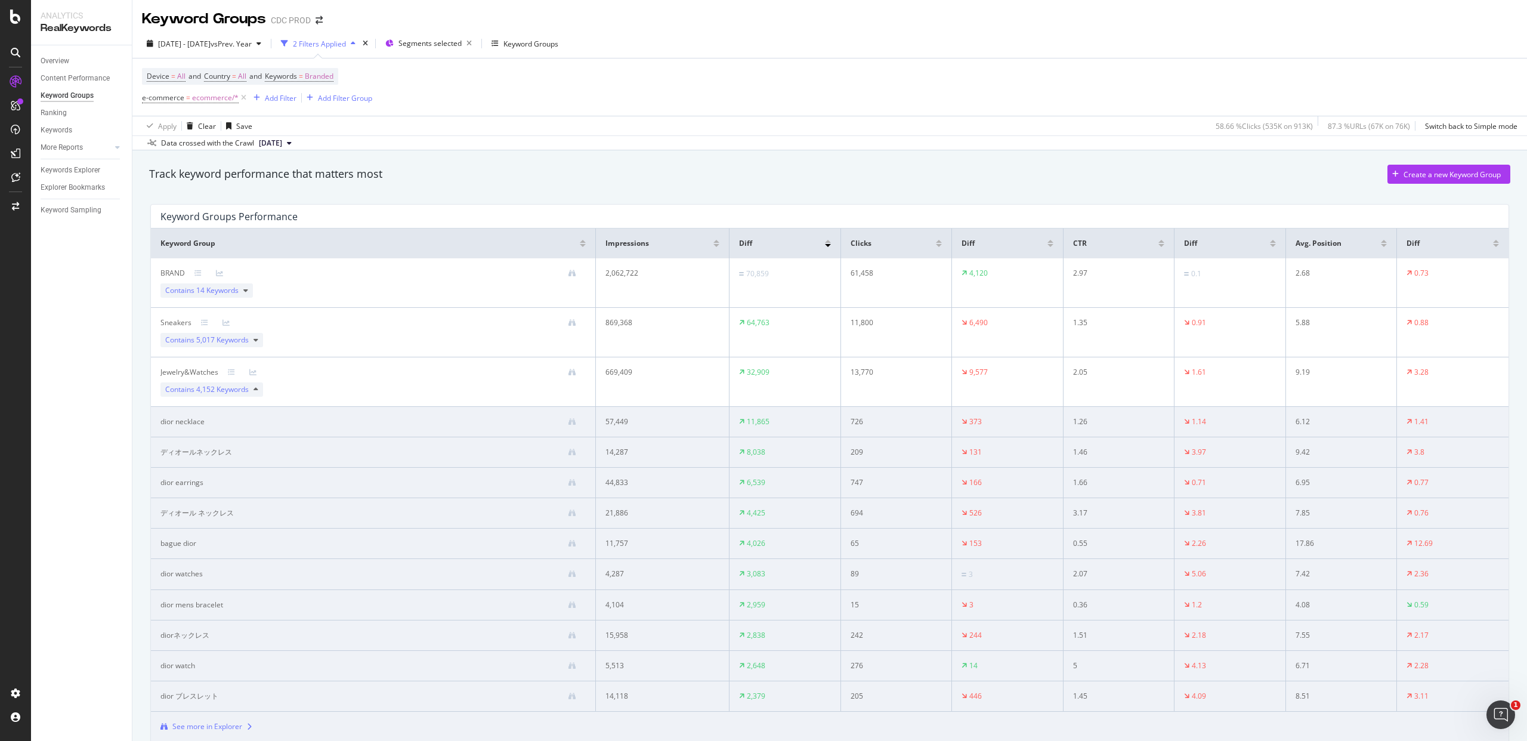
scroll to position [0, 0]
click at [1270, 245] on th "Diff" at bounding box center [1231, 244] width 112 height 30
click at [1270, 247] on div at bounding box center [1273, 246] width 6 height 3
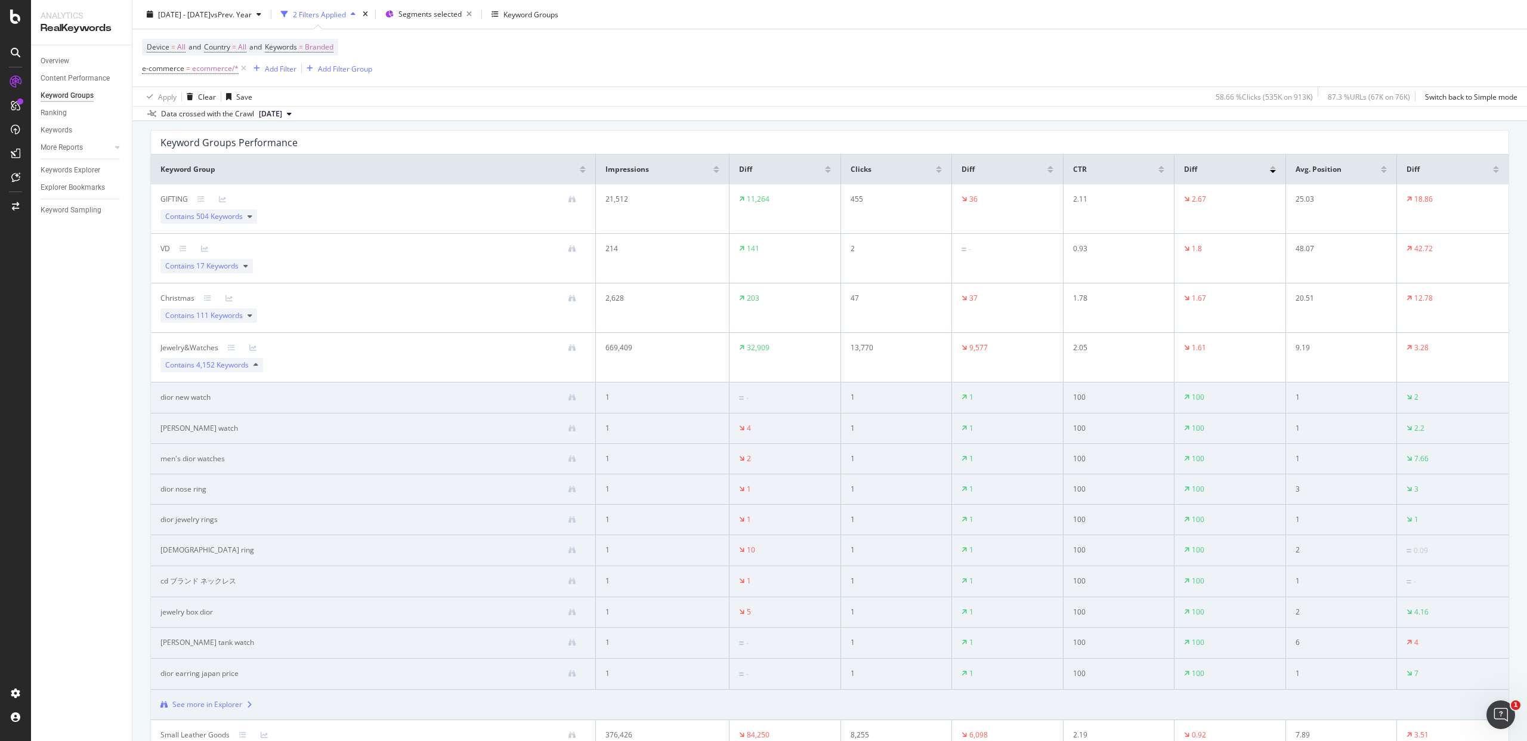
scroll to position [89, 0]
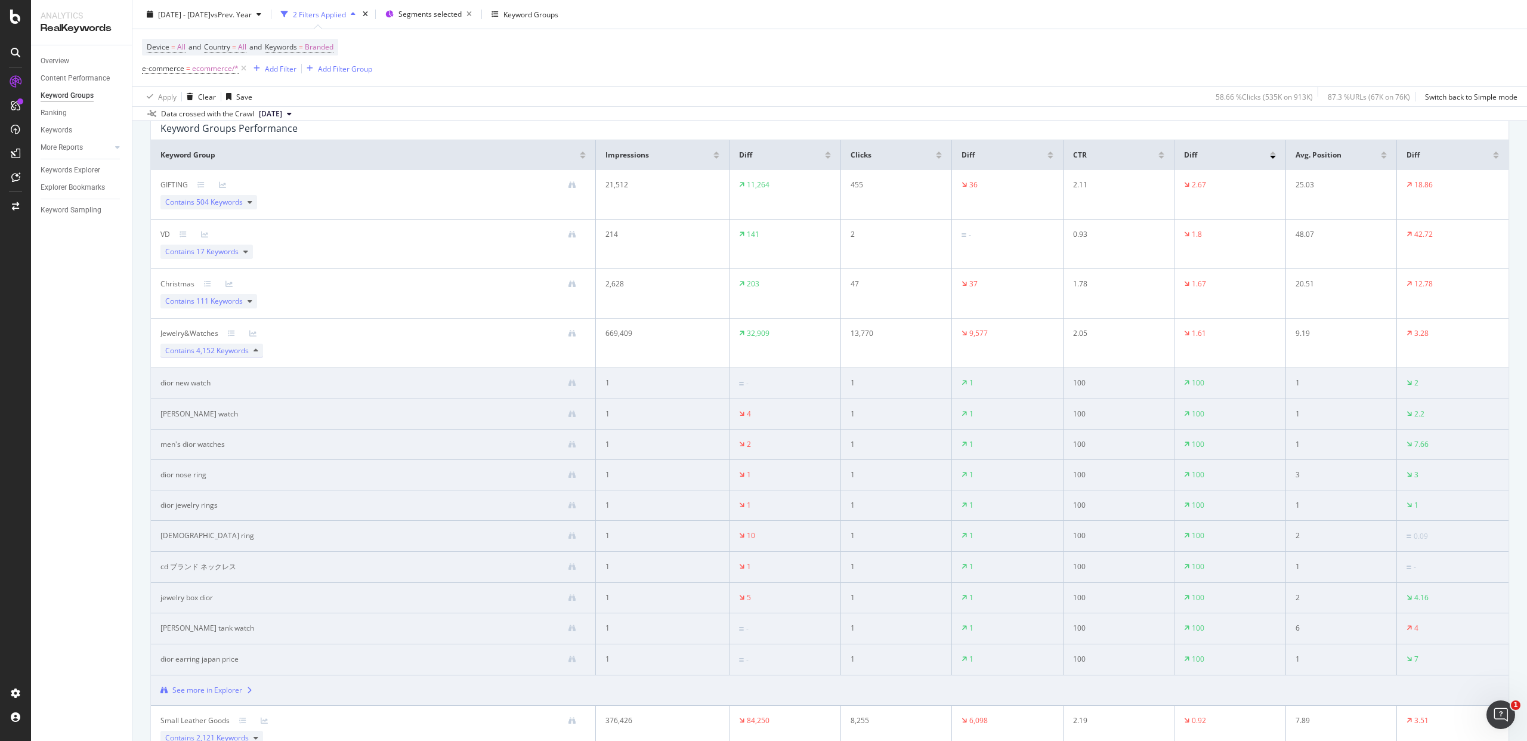
click at [260, 350] on div "Contains 4,152 Keywords" at bounding box center [211, 351] width 103 height 14
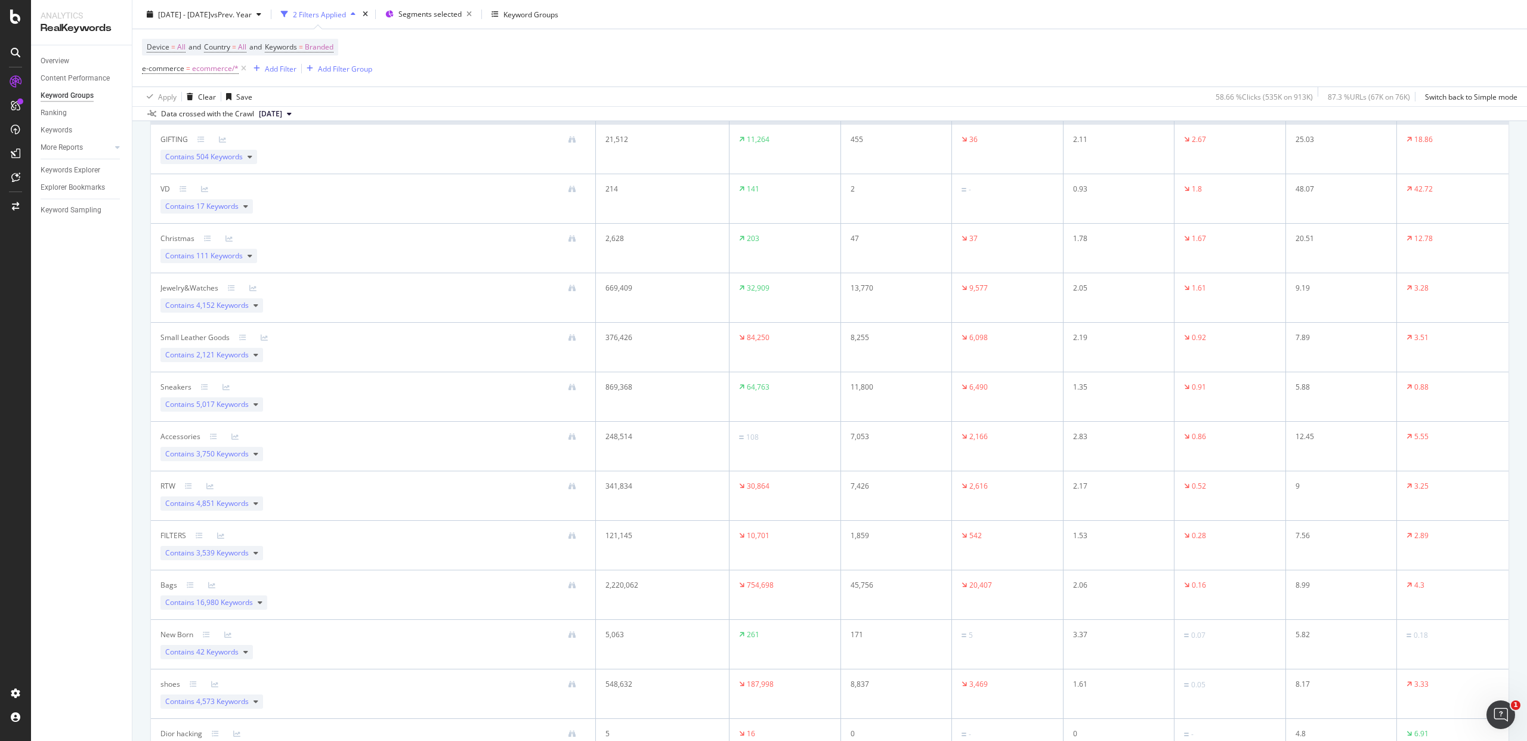
scroll to position [137, 0]
click at [260, 452] on div "Contains 3,750 Keywords" at bounding box center [211, 451] width 103 height 14
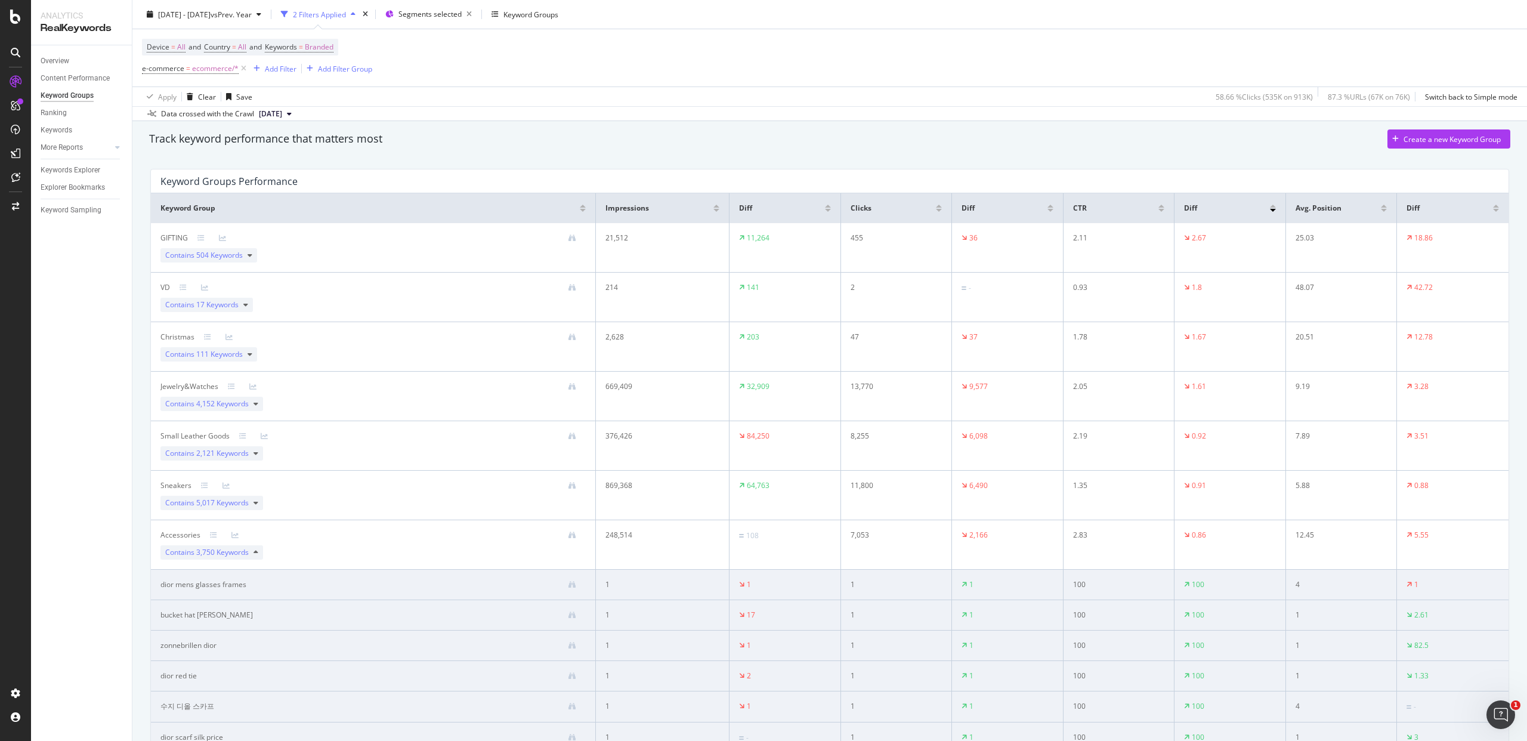
scroll to position [237, 0]
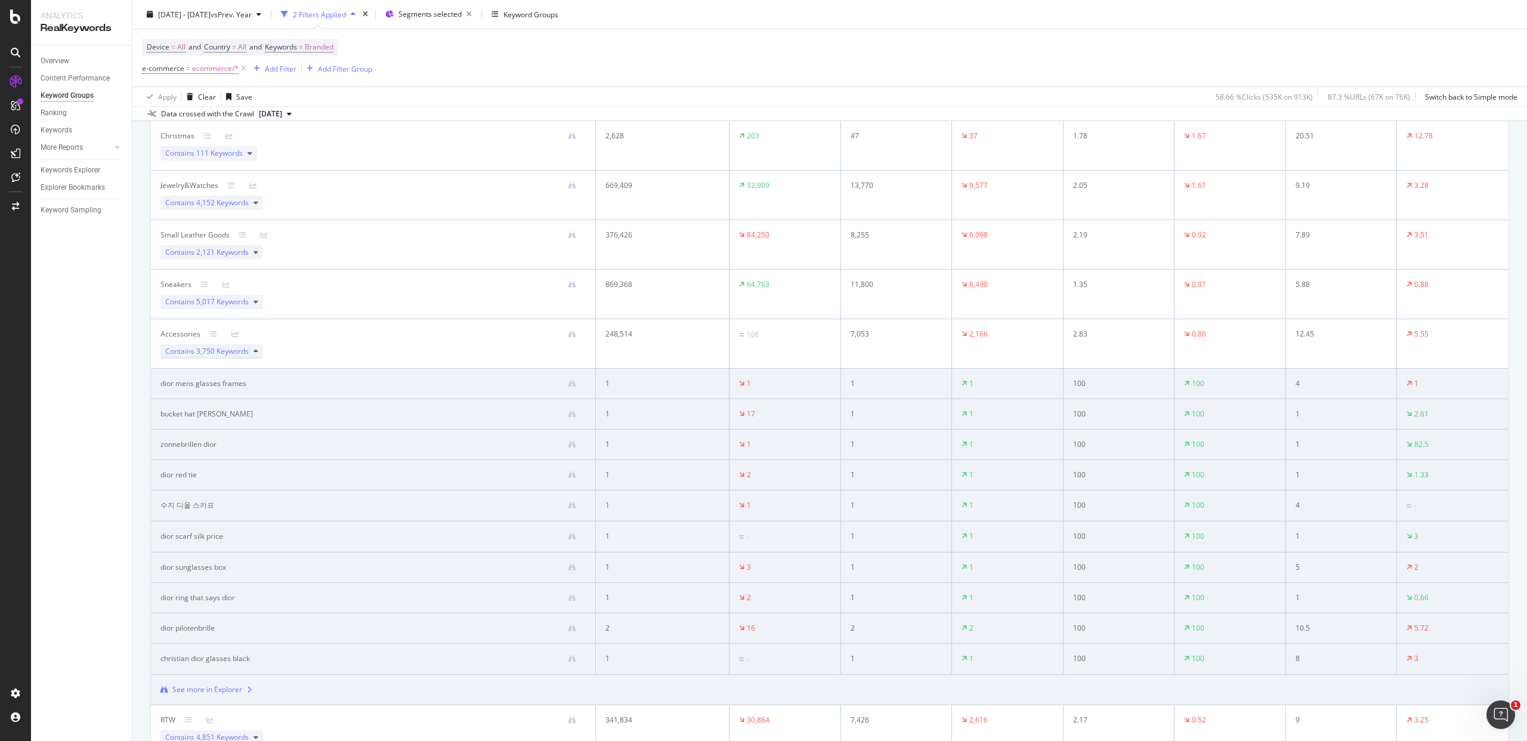
click at [253, 349] on div "Contains 3,750 Keywords" at bounding box center [211, 351] width 103 height 14
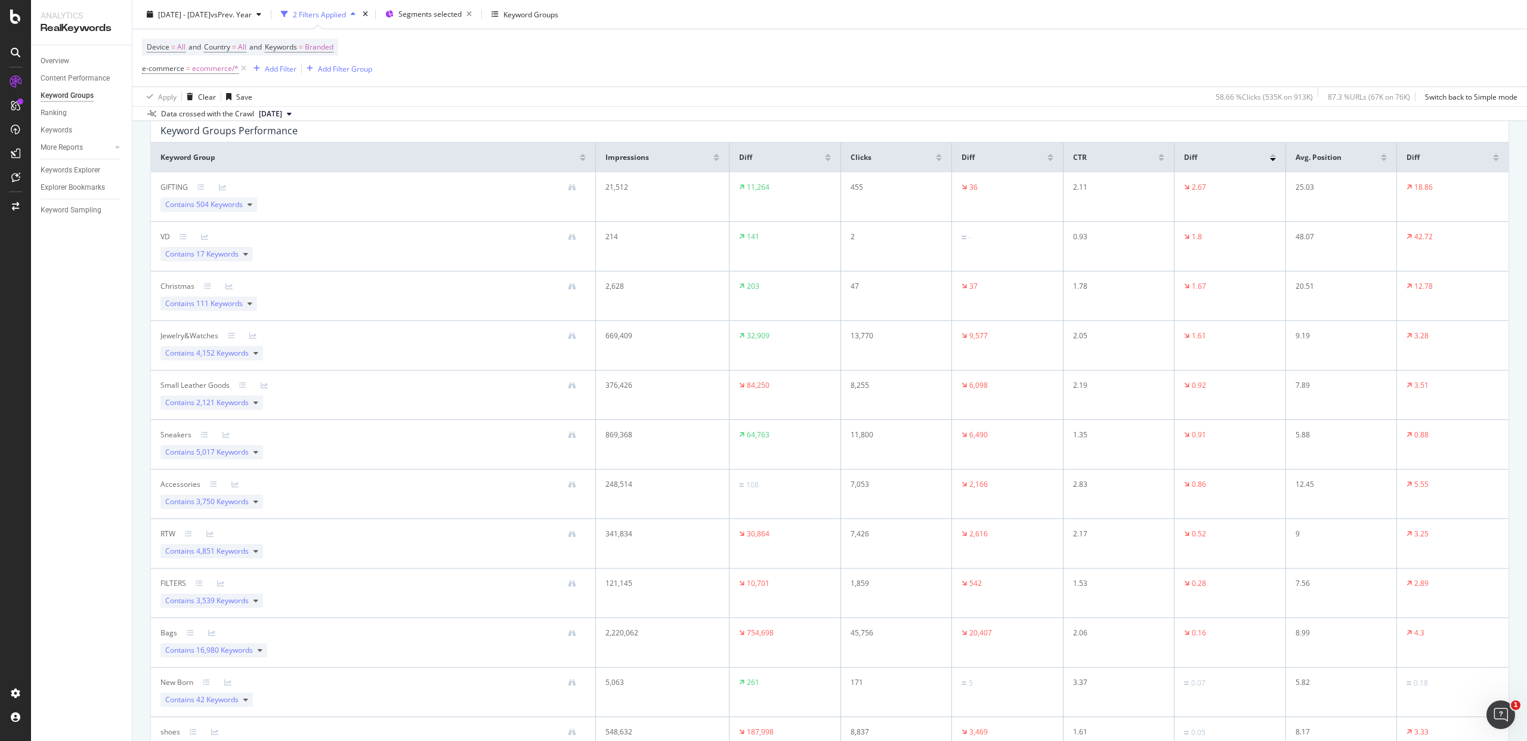
scroll to position [0, 0]
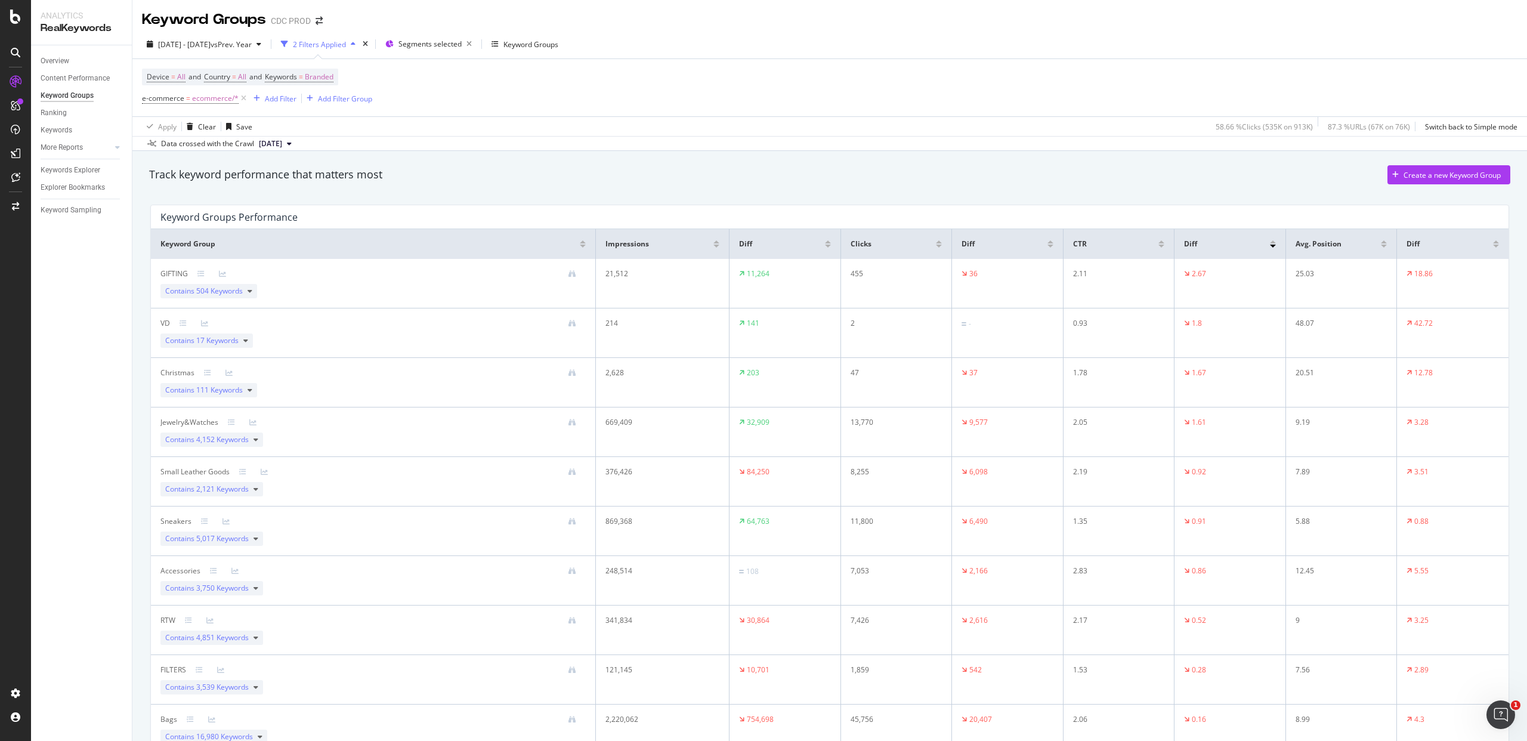
click at [793, 191] on div "Track keyword performance that matters most Create a new Keyword Group" at bounding box center [829, 177] width 1373 height 36
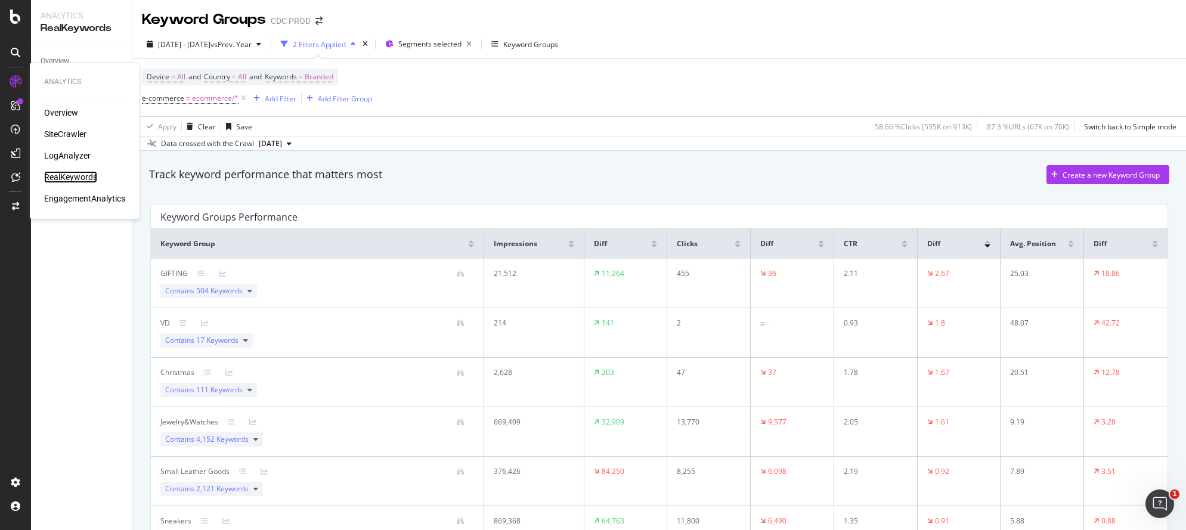
click at [79, 177] on div "RealKeywords" at bounding box center [70, 177] width 53 height 12
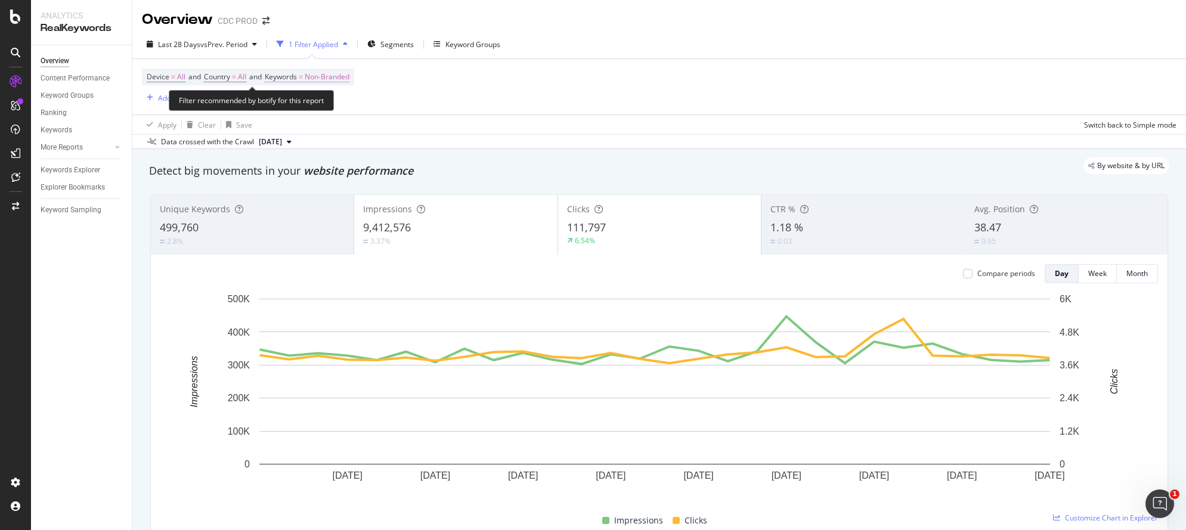
click at [344, 72] on span "Non-Branded" at bounding box center [327, 77] width 45 height 17
click at [340, 109] on icon "button" at bounding box center [338, 104] width 5 height 7
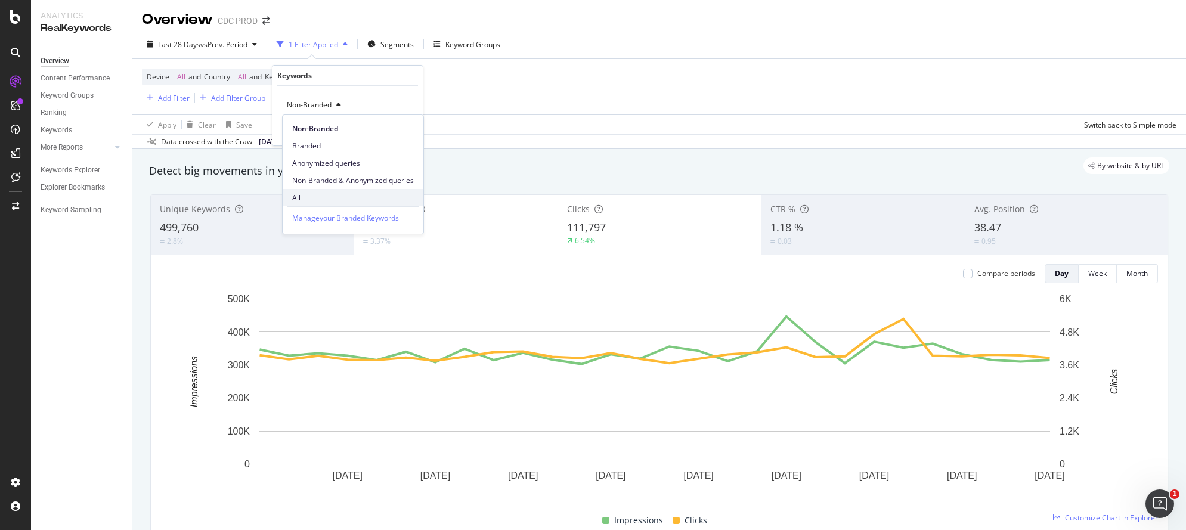
click at [320, 195] on span "All" at bounding box center [353, 198] width 122 height 11
click at [405, 132] on div "Apply" at bounding box center [404, 130] width 18 height 10
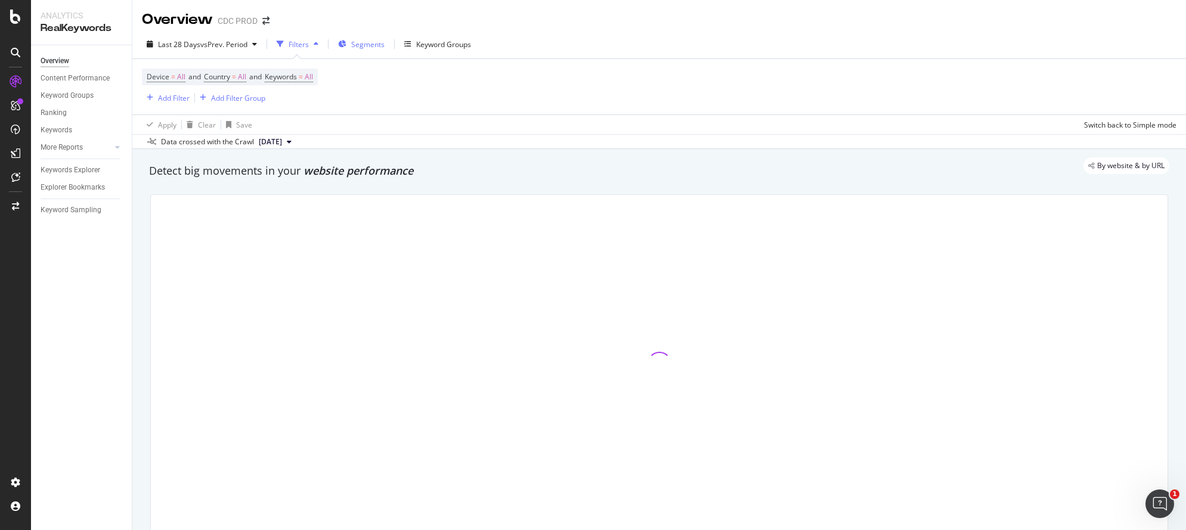
click at [360, 44] on span "Segments" at bounding box center [367, 44] width 33 height 10
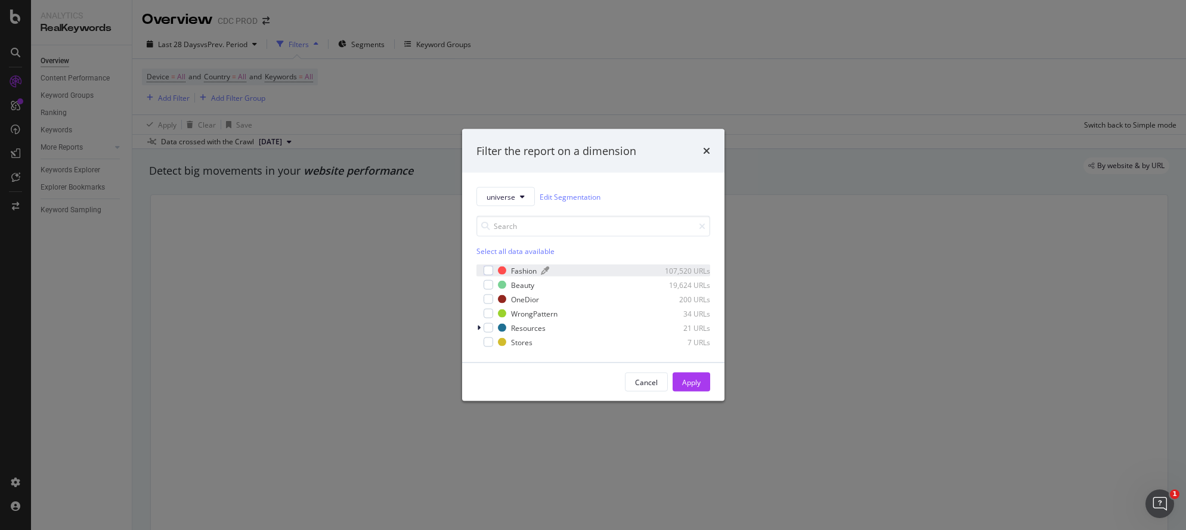
click at [520, 271] on div "Fashion" at bounding box center [524, 270] width 26 height 10
click at [526, 299] on div "OneDior" at bounding box center [525, 299] width 28 height 10
click at [703, 380] on button "Apply" at bounding box center [692, 382] width 38 height 19
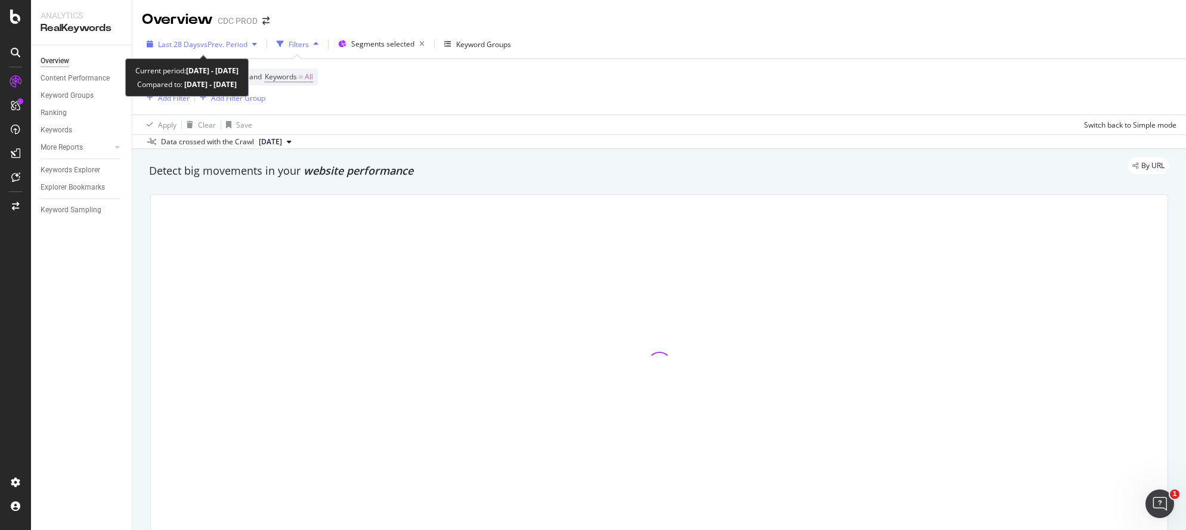
click at [222, 41] on span "vs Prev. Period" at bounding box center [223, 44] width 47 height 10
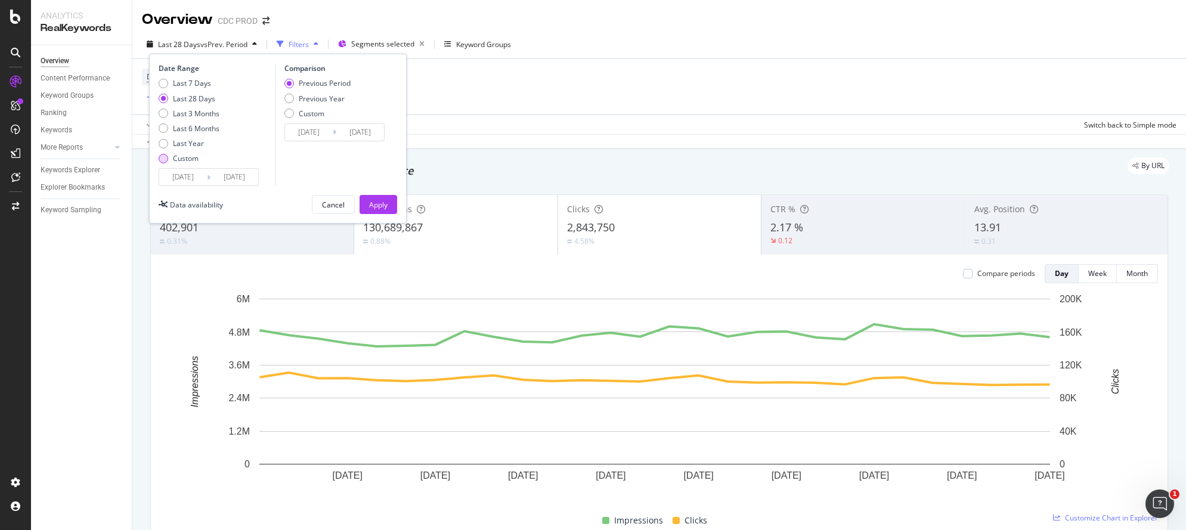
click at [186, 154] on div "Custom" at bounding box center [186, 158] width 26 height 10
drag, startPoint x: 196, startPoint y: 175, endPoint x: 221, endPoint y: 177, distance: 25.7
click at [196, 175] on input "[DATE]" at bounding box center [183, 177] width 48 height 17
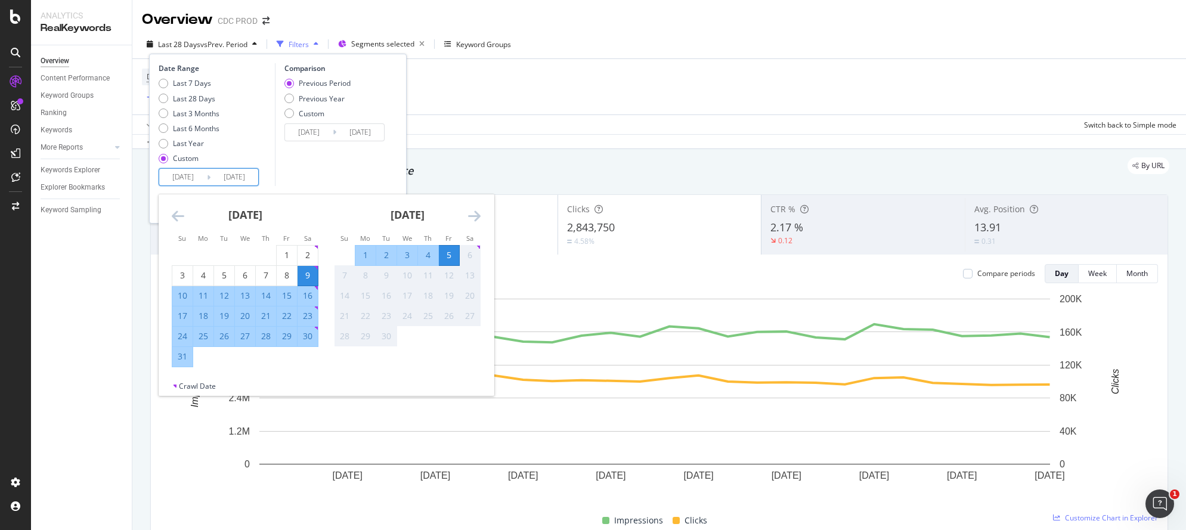
click at [172, 216] on icon "Move backward to switch to the previous month." at bounding box center [178, 216] width 13 height 14
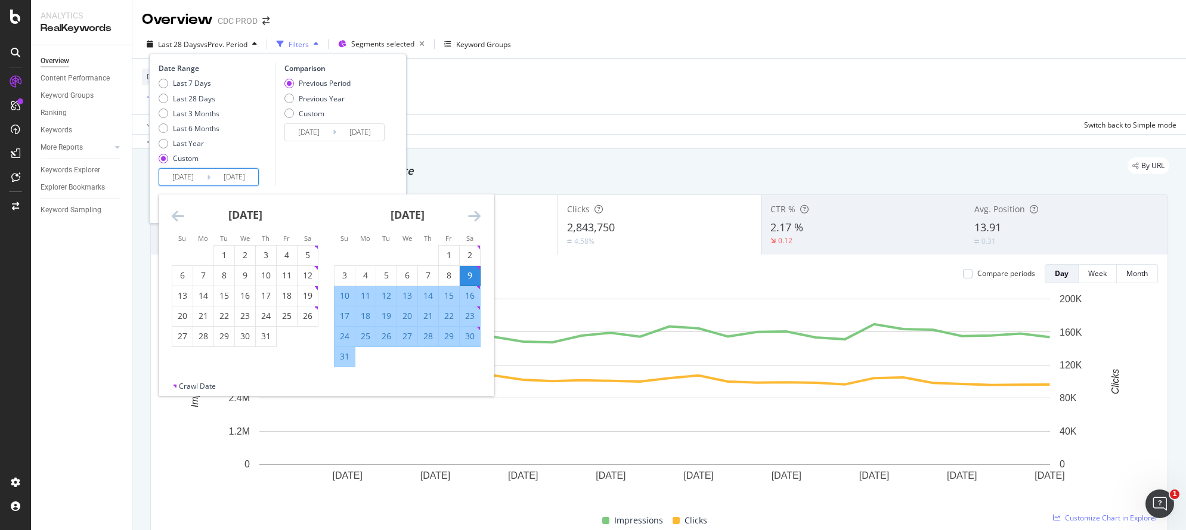
click at [174, 217] on icon "Move backward to switch to the previous month." at bounding box center [178, 216] width 13 height 14
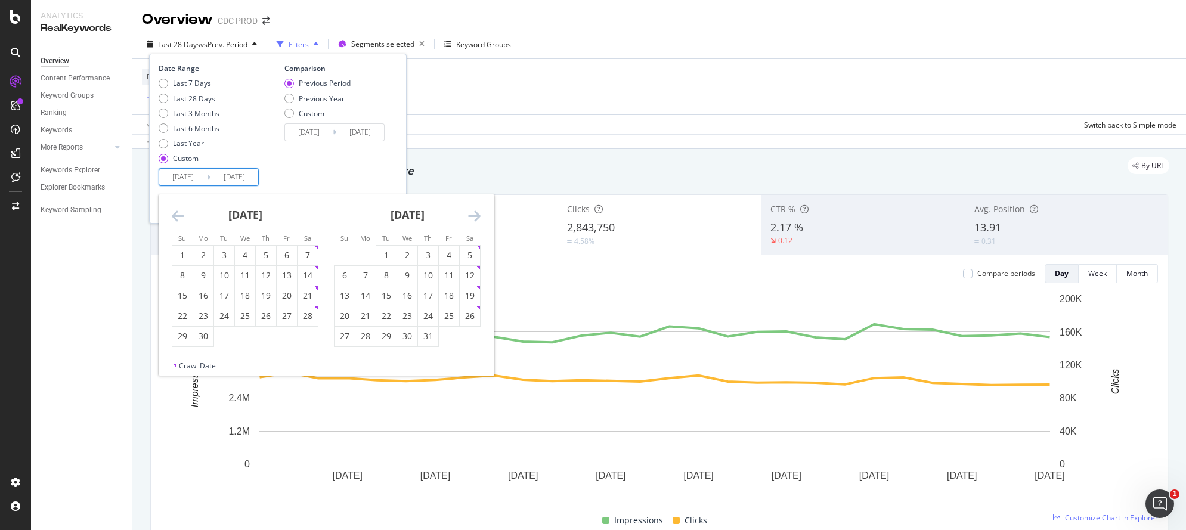
click at [174, 217] on icon "Move backward to switch to the previous month." at bounding box center [178, 216] width 13 height 14
click at [175, 218] on icon "Move backward to switch to the previous month." at bounding box center [178, 216] width 13 height 14
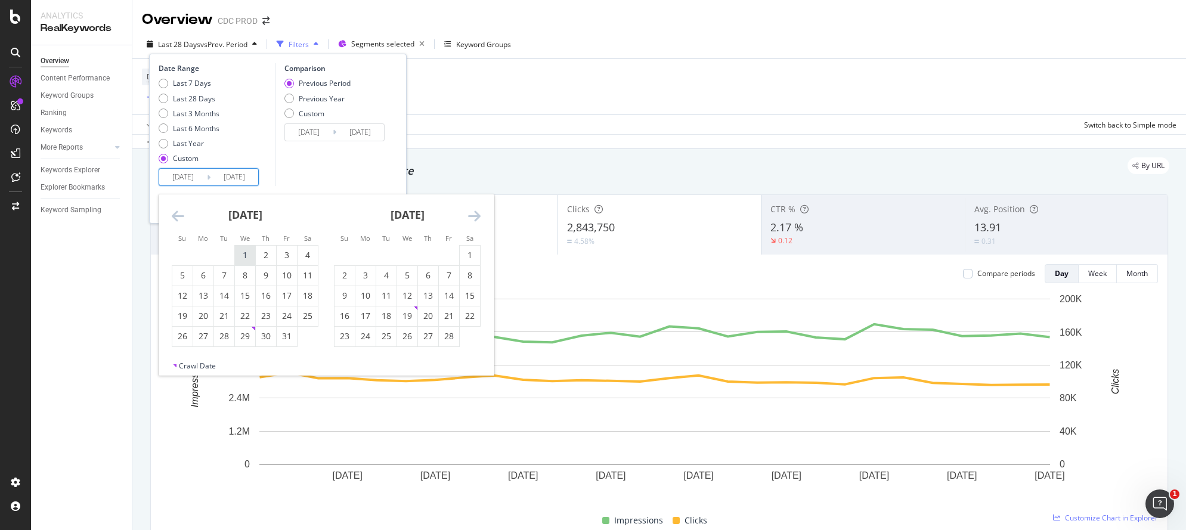
drag, startPoint x: 236, startPoint y: 255, endPoint x: 250, endPoint y: 257, distance: 13.8
click at [237, 256] on div "1" at bounding box center [245, 255] width 20 height 12
type input "[DATE]"
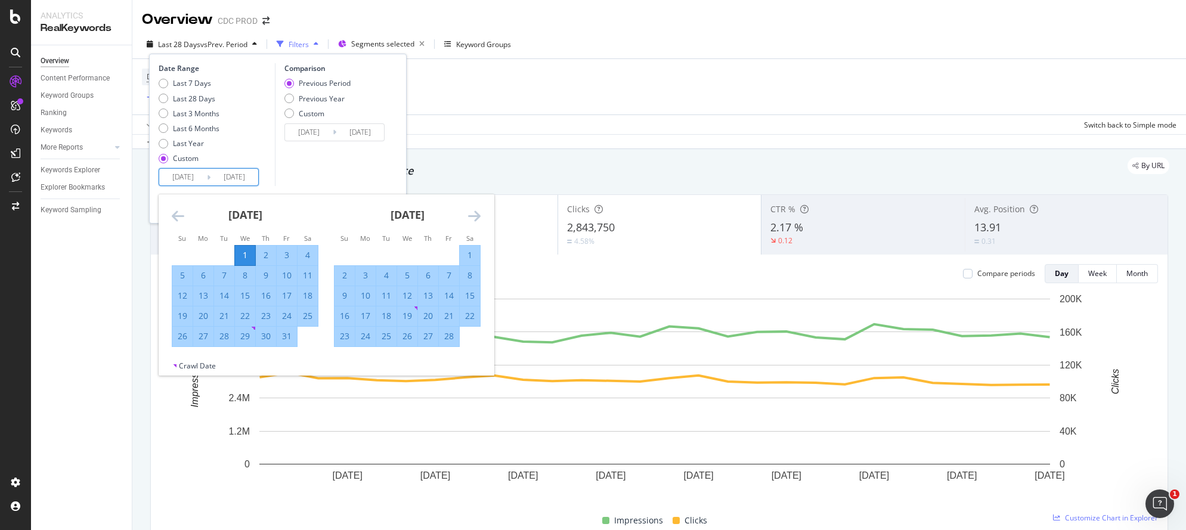
click at [481, 218] on div "[DATE] 1 2 3 4 5 6 7 8 9 10 11 12 13 14 15 16 17 18 19 20 21 22 23 24 25 26 27 …" at bounding box center [407, 270] width 162 height 153
click at [474, 217] on icon "Move forward to switch to the next month." at bounding box center [474, 216] width 13 height 14
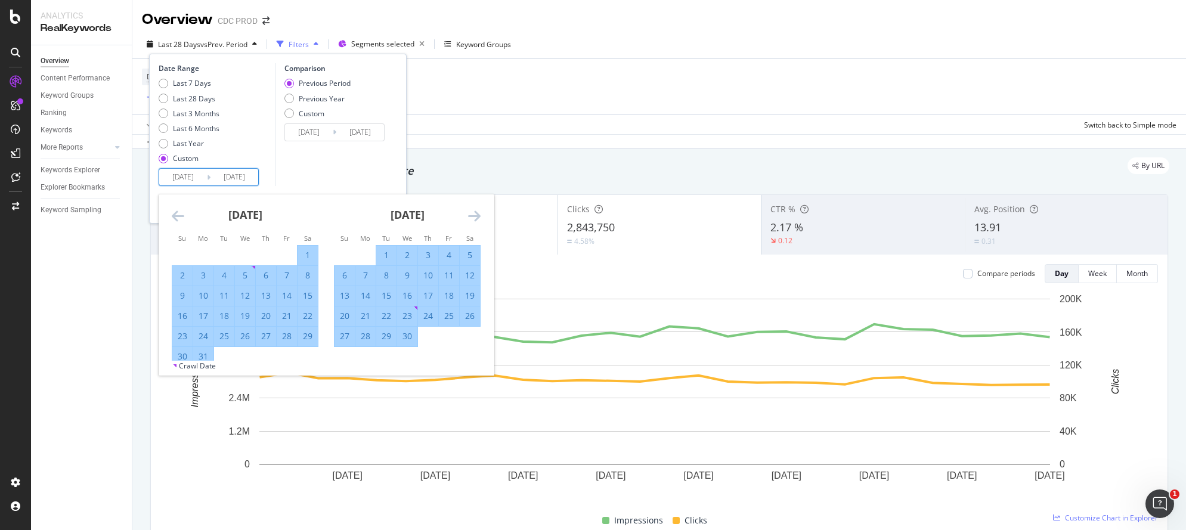
click at [474, 217] on icon "Move forward to switch to the next month." at bounding box center [474, 216] width 13 height 14
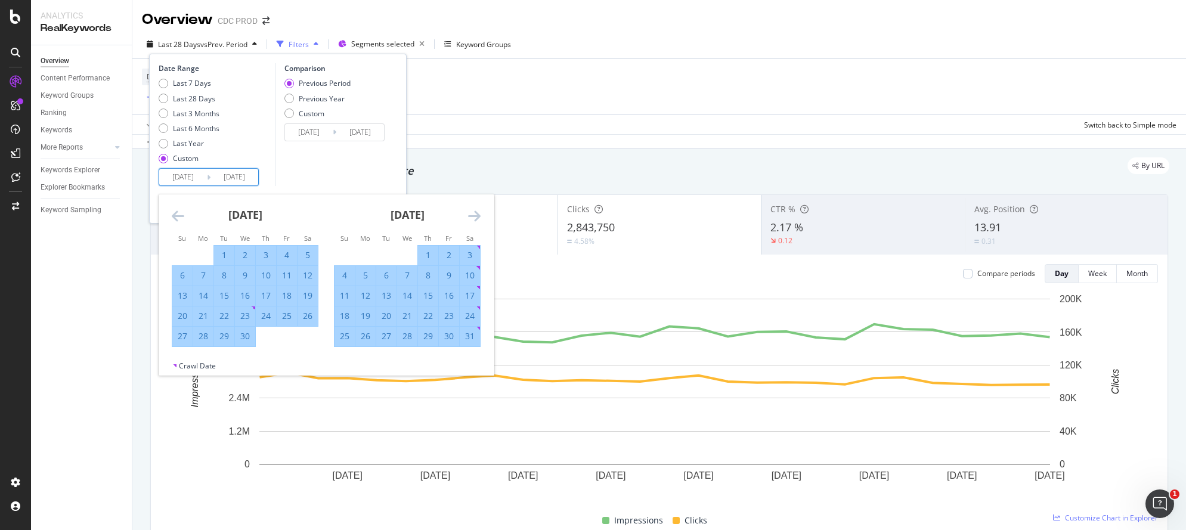
click at [474, 217] on icon "Move forward to switch to the next month." at bounding box center [474, 216] width 13 height 14
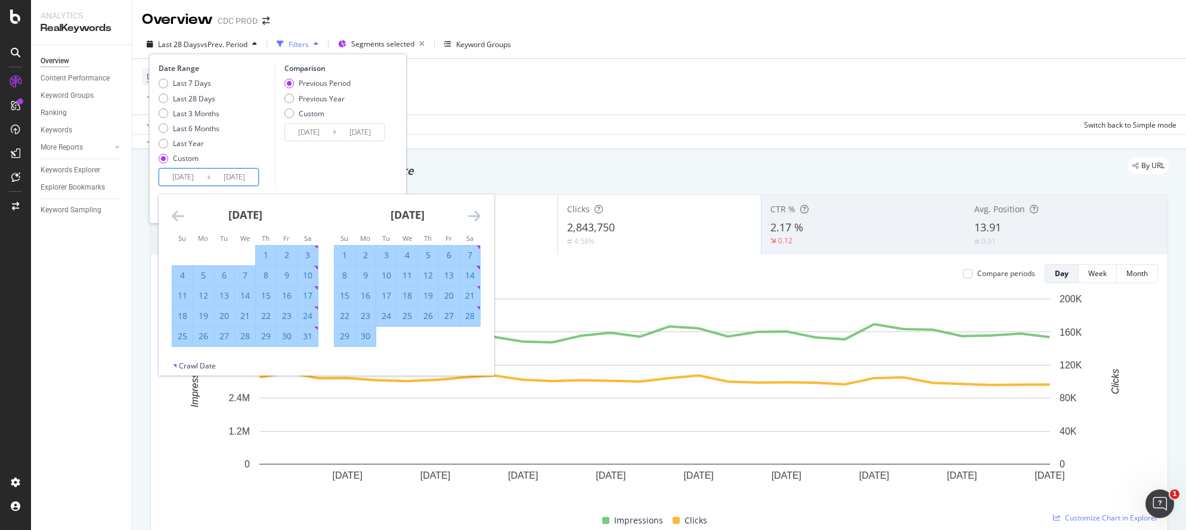
click at [474, 216] on icon "Move forward to switch to the next month." at bounding box center [474, 216] width 13 height 14
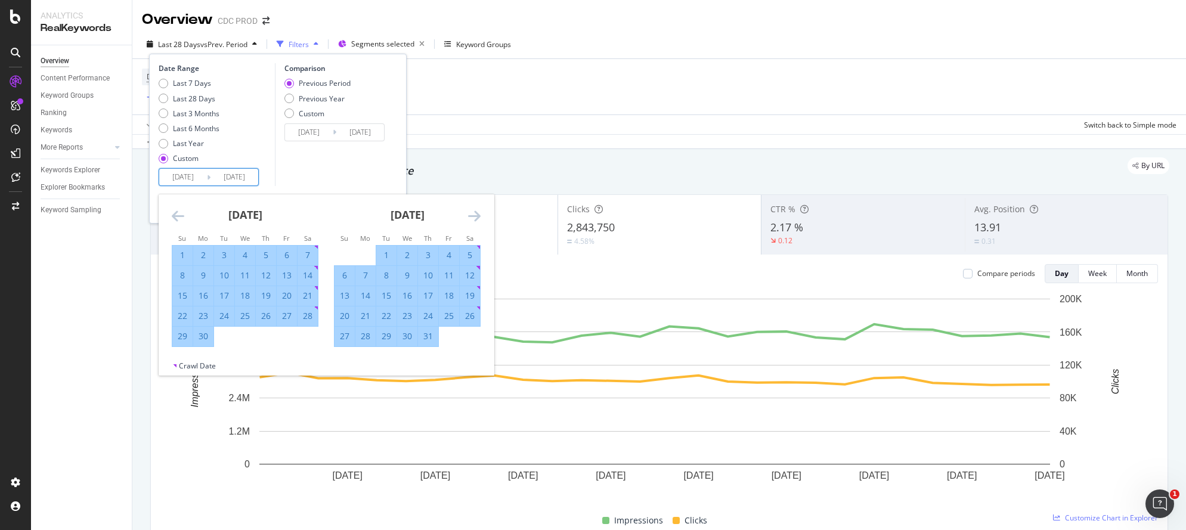
click at [474, 216] on icon "Move forward to switch to the next month." at bounding box center [474, 216] width 13 height 14
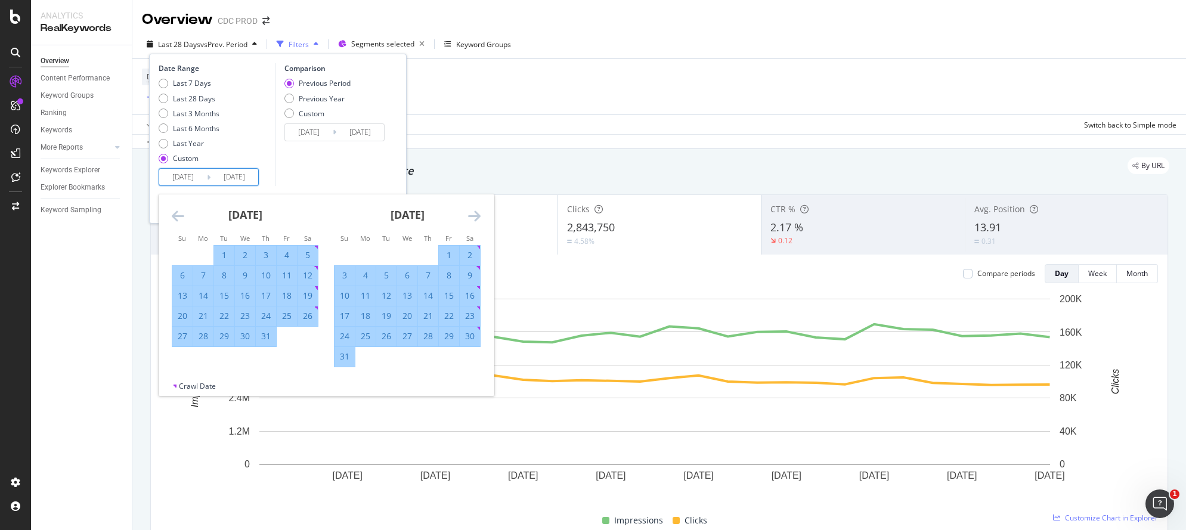
click at [474, 216] on icon "Move forward to switch to the next month." at bounding box center [474, 216] width 13 height 14
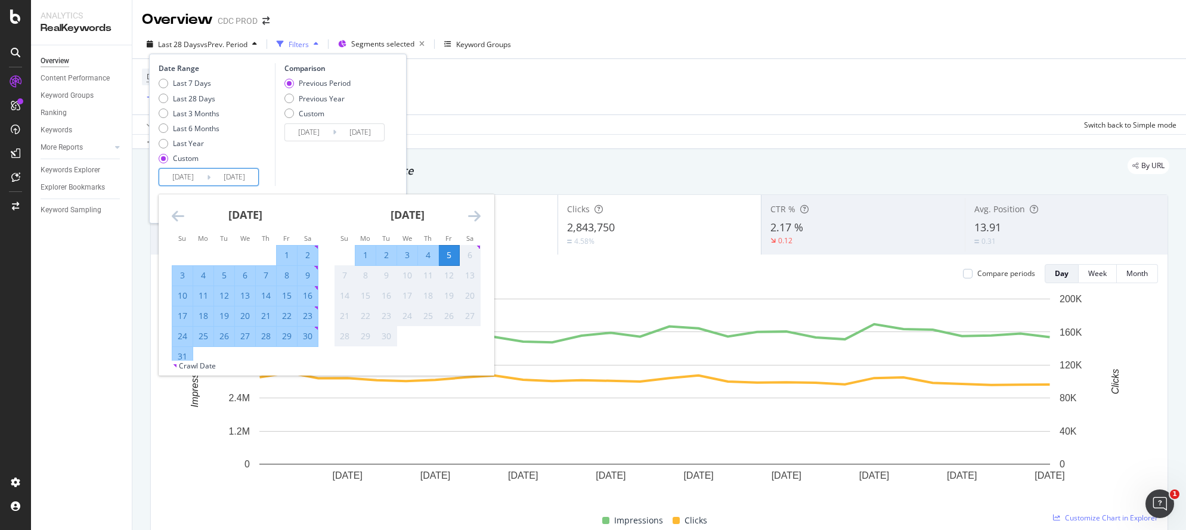
click at [179, 353] on div "31" at bounding box center [182, 357] width 20 height 12
type input "[DATE]"
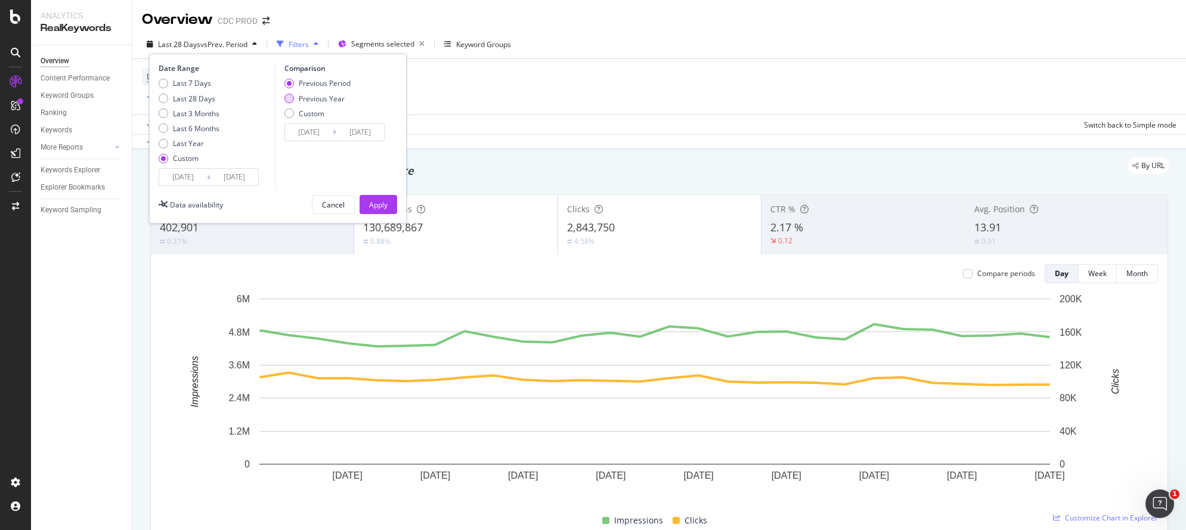
click at [344, 97] on div "Previous Year" at bounding box center [318, 99] width 66 height 10
type input "[DATE]"
click at [381, 200] on div "Apply" at bounding box center [378, 205] width 18 height 10
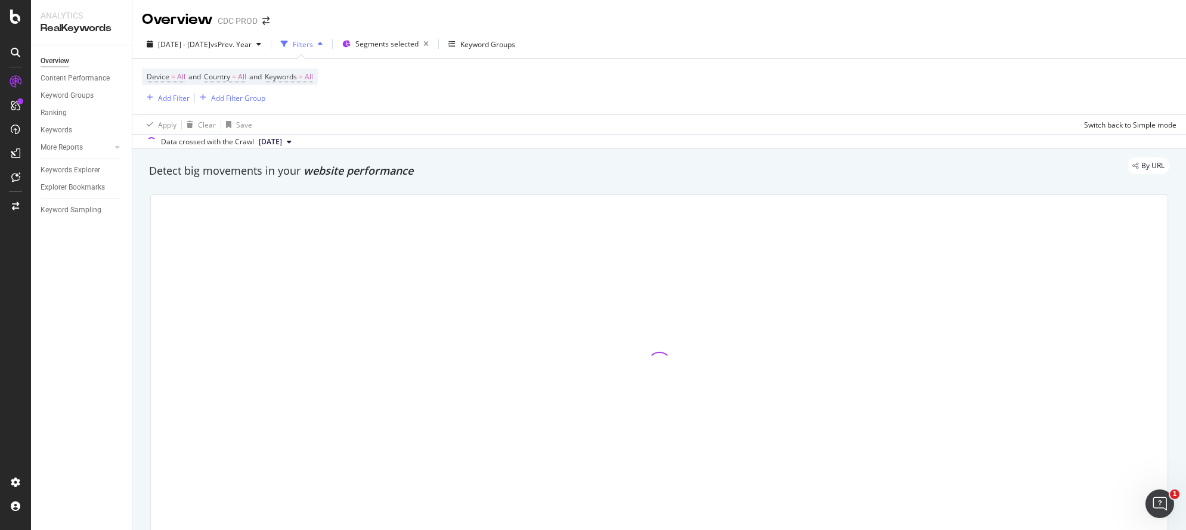
click at [620, 91] on div "Device = All and Country = All and Keywords = All Add Filter Add Filter Group" at bounding box center [659, 86] width 1035 height 55
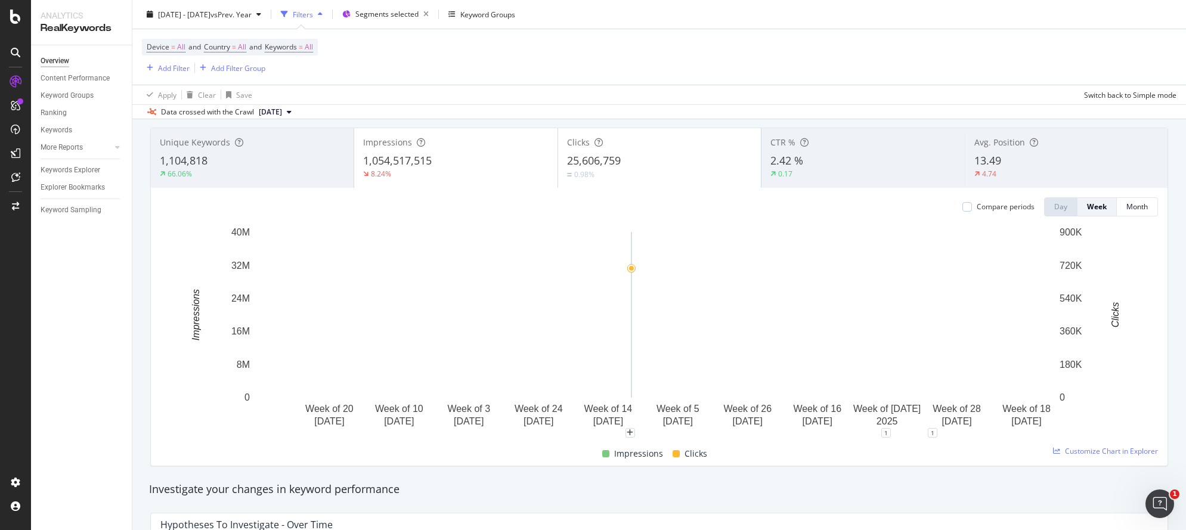
scroll to position [80, 0]
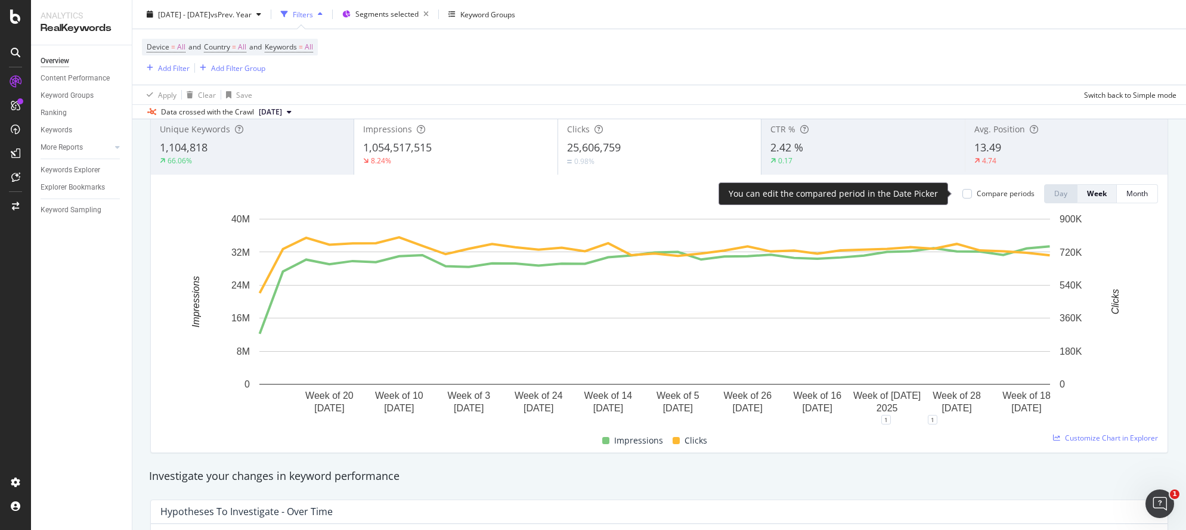
click at [977, 195] on div "Compare periods" at bounding box center [1006, 193] width 58 height 10
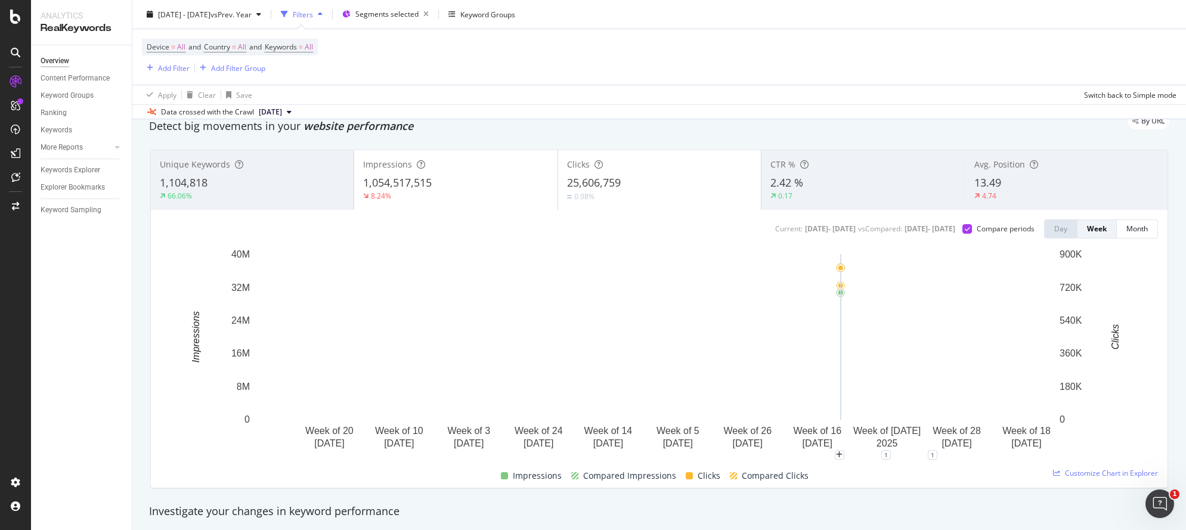
scroll to position [0, 0]
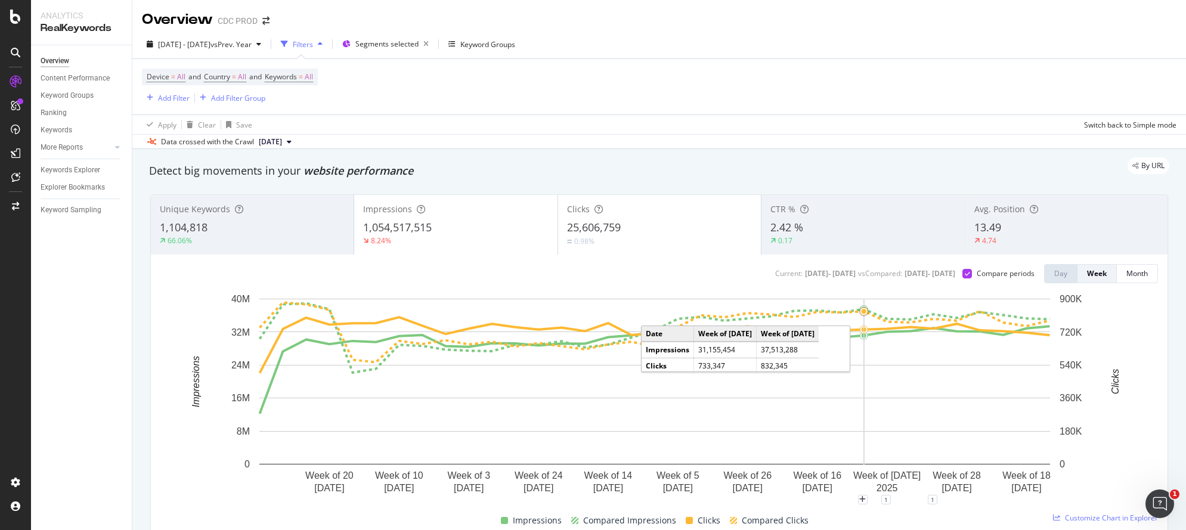
click at [318, 78] on div "Device = All and Country = All and Keywords = All" at bounding box center [230, 77] width 176 height 17
click at [313, 78] on span "All" at bounding box center [309, 77] width 8 height 17
click at [298, 103] on div "button" at bounding box center [302, 104] width 14 height 7
drag, startPoint x: 321, startPoint y: 148, endPoint x: 345, endPoint y: 152, distance: 24.7
click at [321, 148] on span "Branded" at bounding box center [353, 146] width 122 height 11
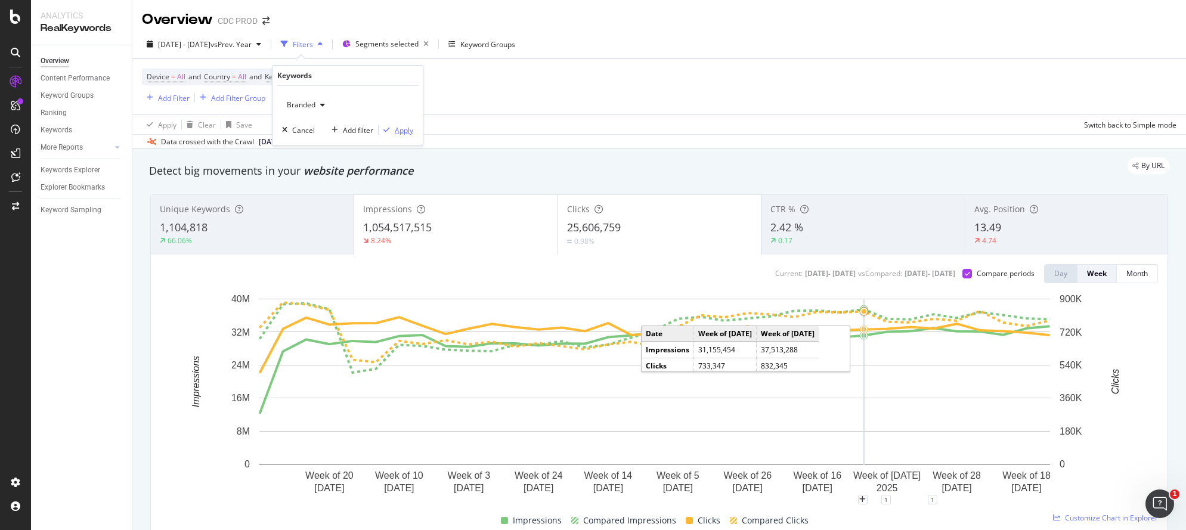
click at [402, 131] on div "Apply" at bounding box center [404, 130] width 18 height 10
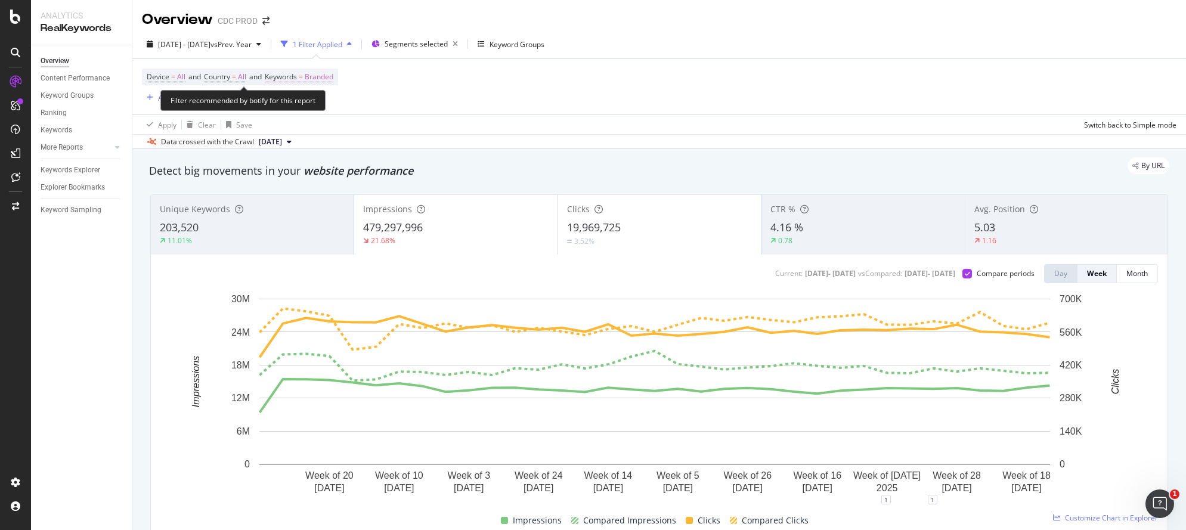
click at [333, 77] on span "Branded" at bounding box center [319, 77] width 29 height 17
click at [316, 106] on div "button" at bounding box center [323, 104] width 14 height 7
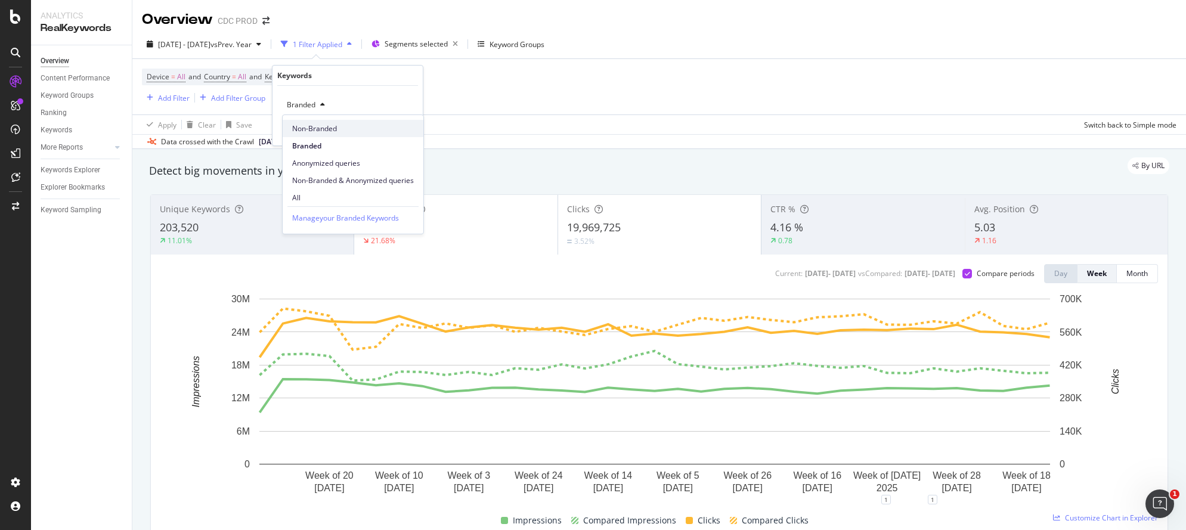
click at [321, 127] on span "Non-Branded" at bounding box center [353, 128] width 122 height 11
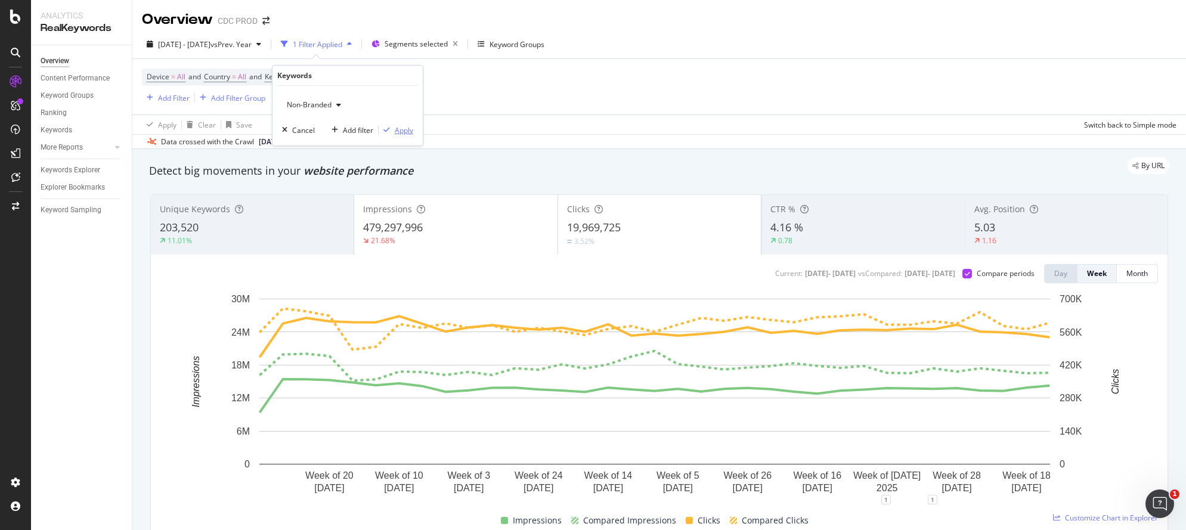
click at [401, 130] on div "Apply" at bounding box center [404, 130] width 18 height 10
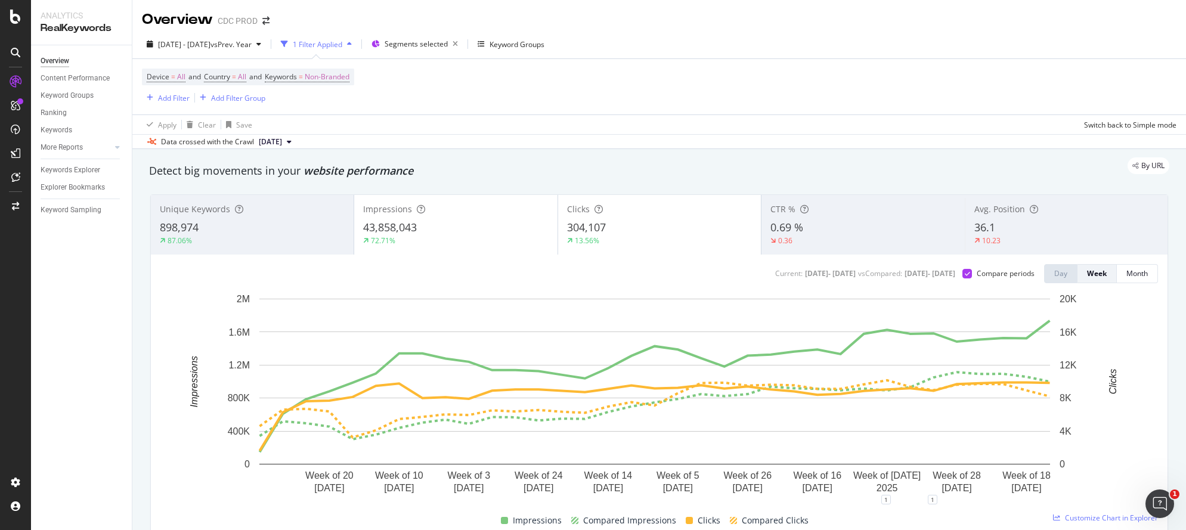
click at [434, 220] on div "43,858,043" at bounding box center [455, 228] width 185 height 16
